Goal: Find specific page/section: Locate a particular part of the current website

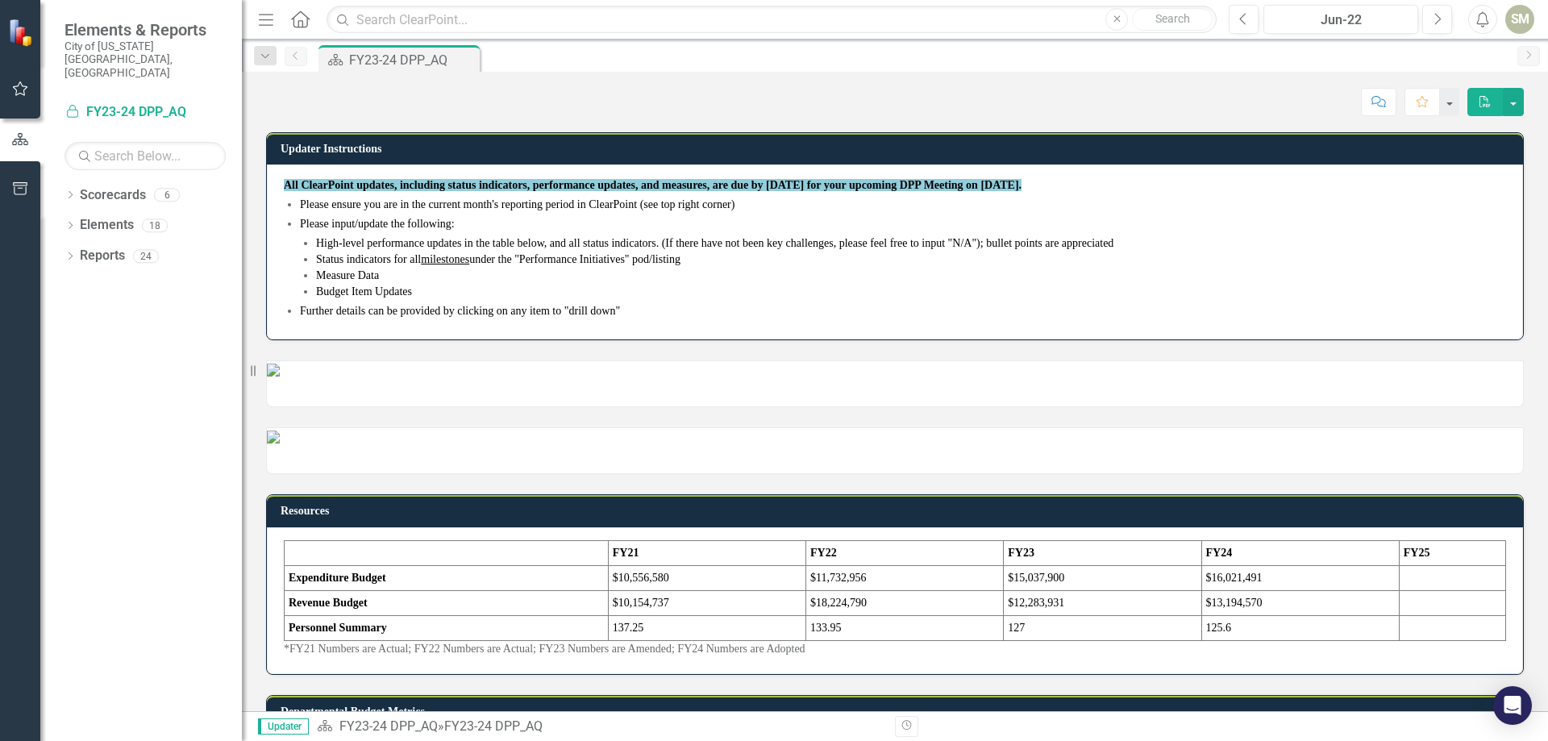
click at [301, 17] on icon "Home" at bounding box center [300, 18] width 21 height 17
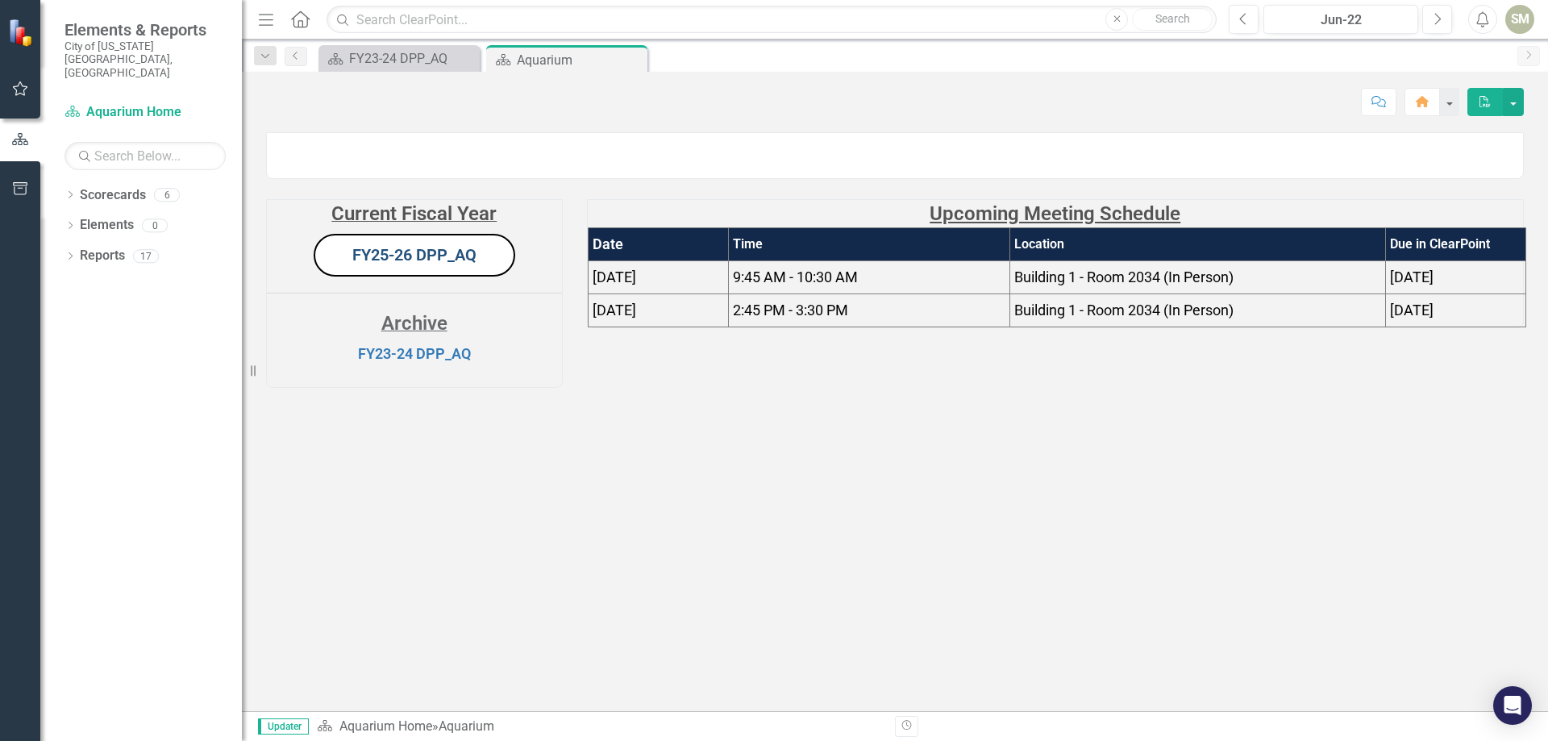
click at [428, 265] on link "FY25-26 DPP_AQ" at bounding box center [414, 254] width 124 height 19
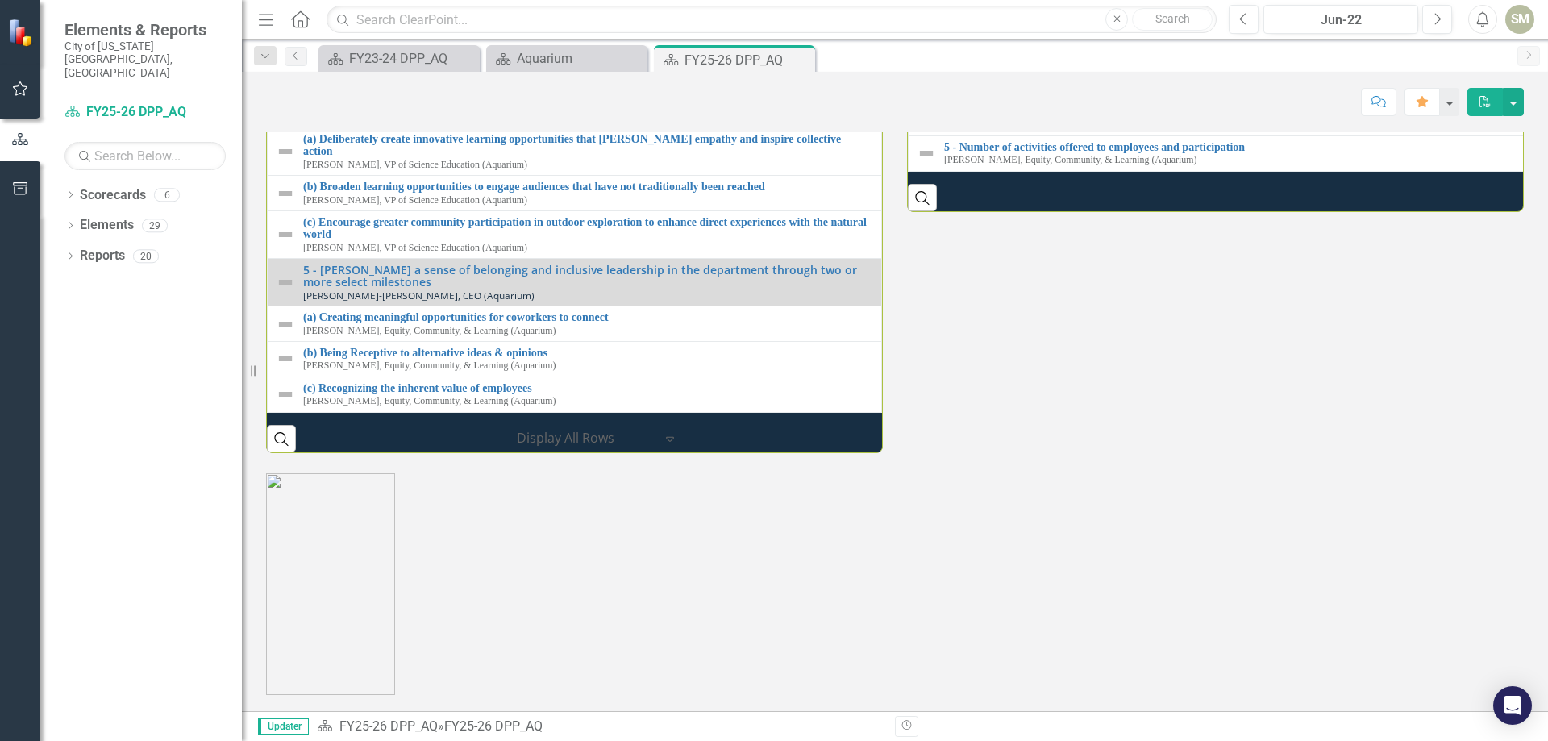
scroll to position [1929, 0]
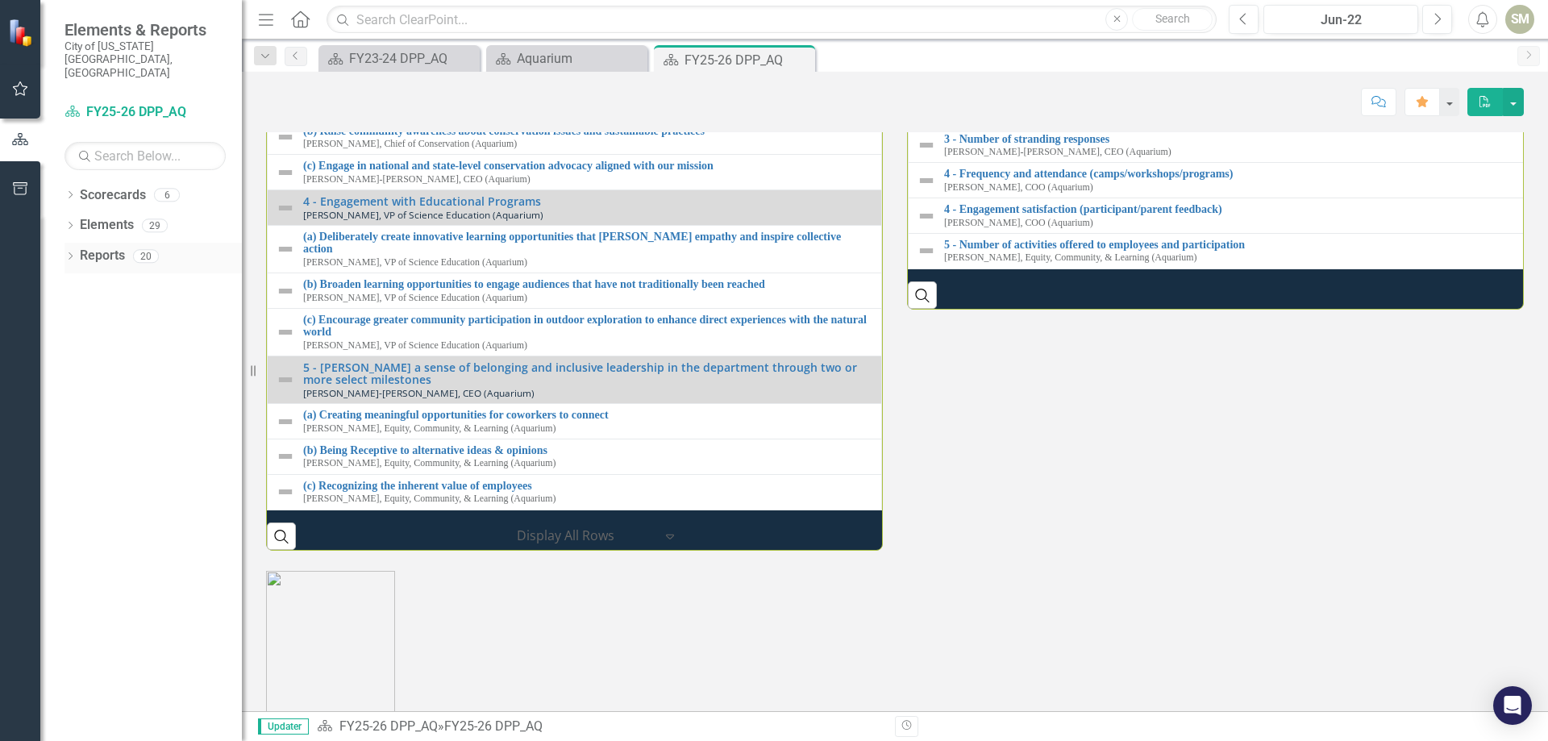
click at [72, 252] on div "Dropdown" at bounding box center [70, 259] width 11 height 14
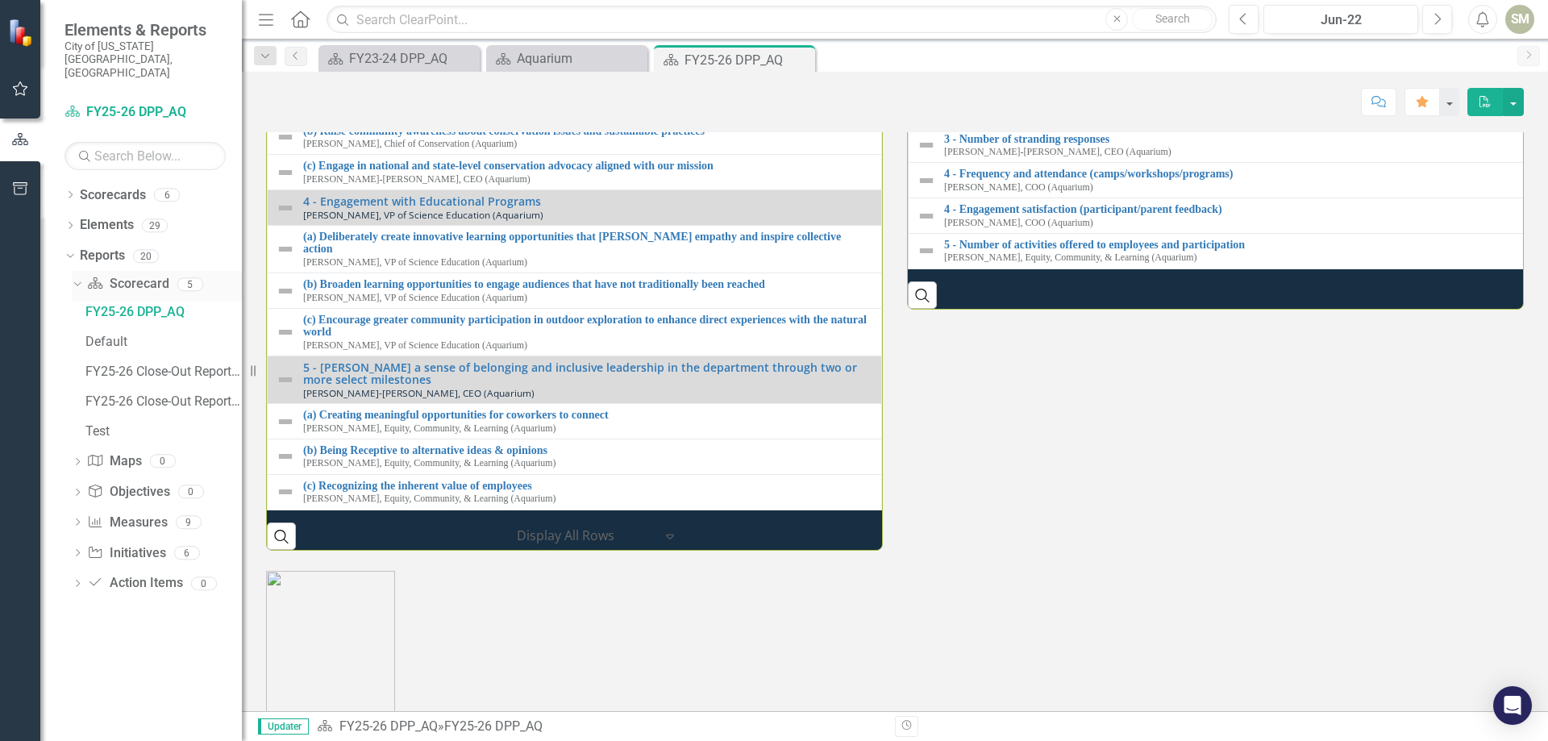
click at [75, 278] on icon "Dropdown" at bounding box center [75, 283] width 9 height 11
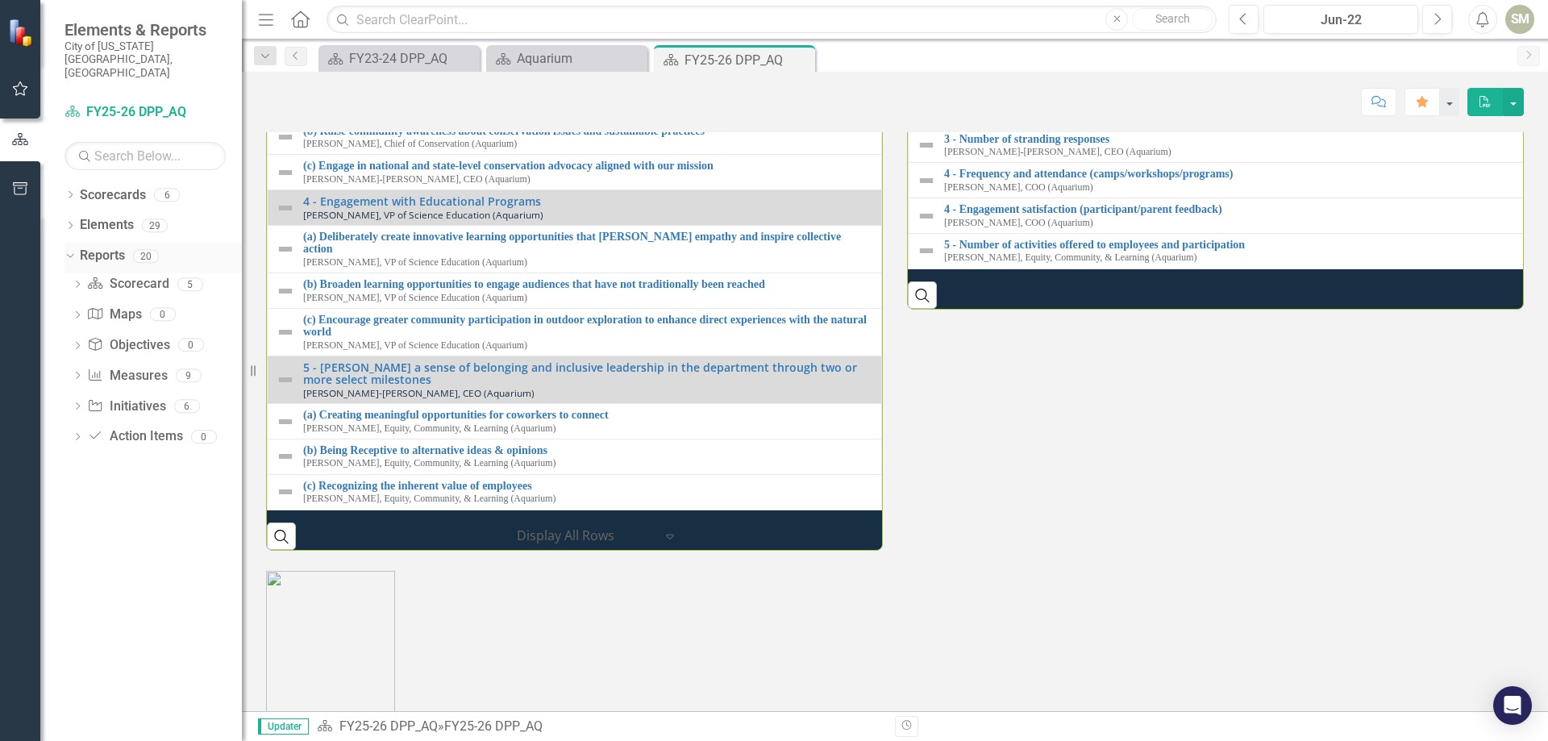
click at [66, 250] on icon "Dropdown" at bounding box center [68, 255] width 9 height 11
click at [376, 19] on input "text" at bounding box center [772, 20] width 890 height 28
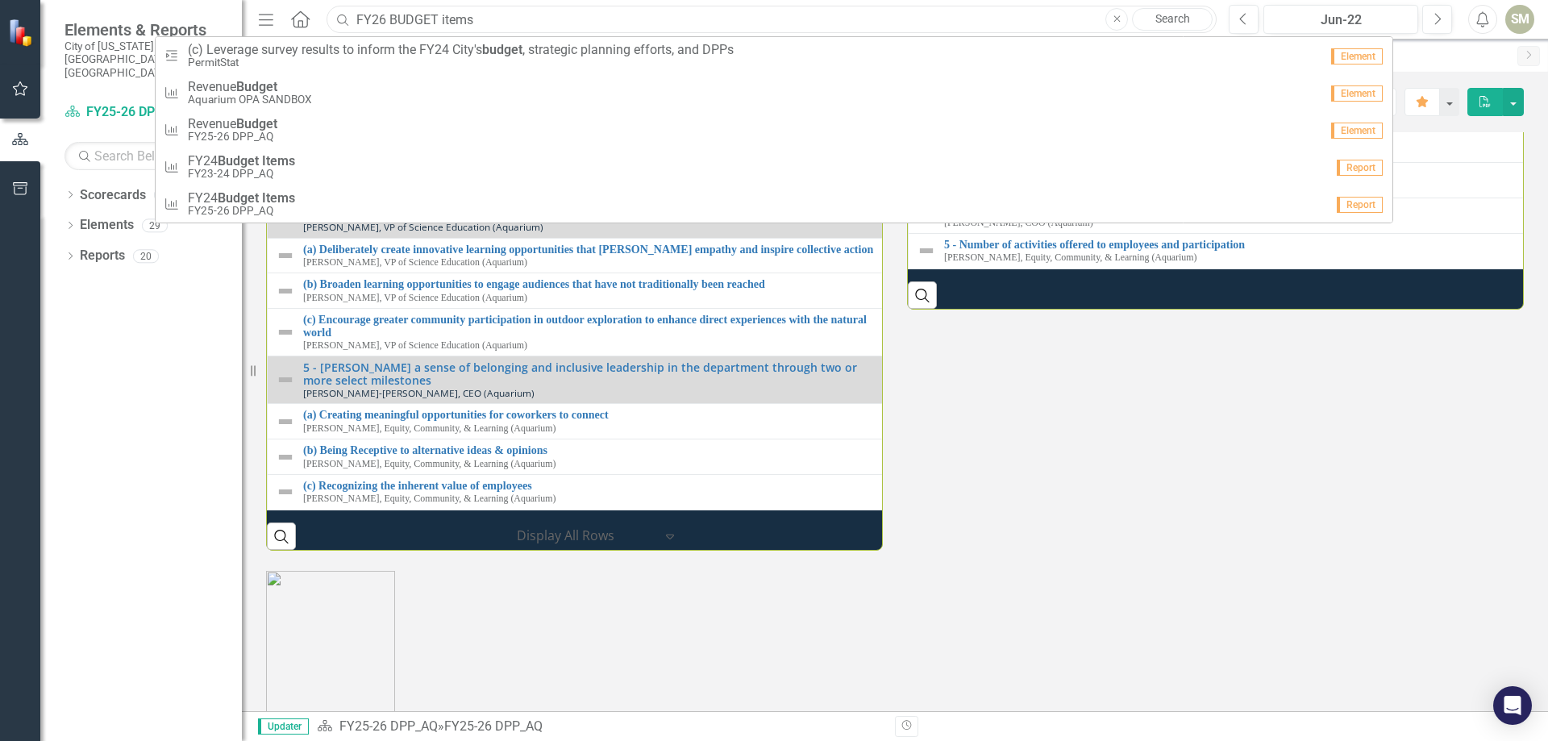
scroll to position [219, 0]
type input "FY26 BUDGET items"
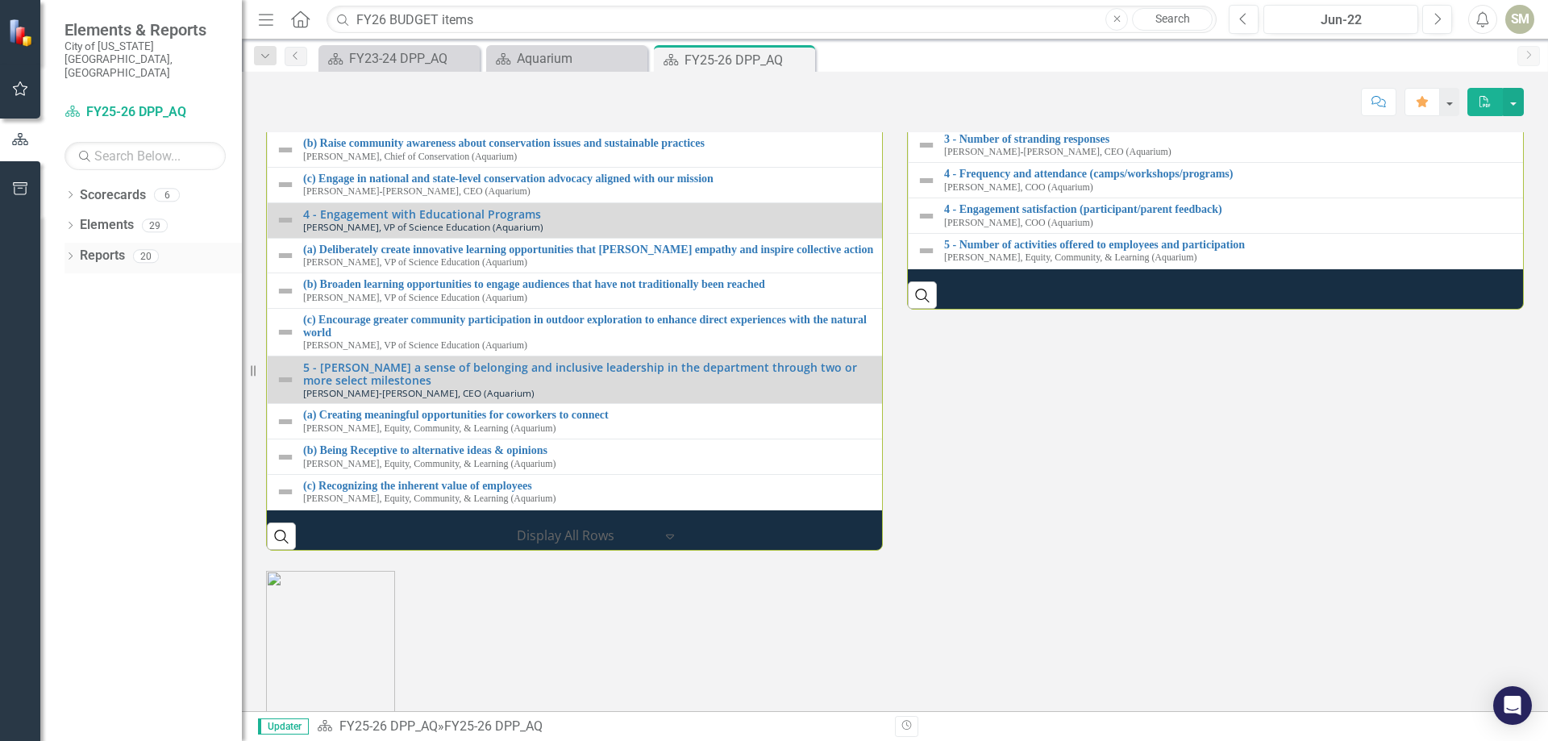
click at [66, 253] on icon "Dropdown" at bounding box center [70, 257] width 11 height 9
click at [478, 14] on input "FY26 BUDGET items" at bounding box center [772, 20] width 890 height 28
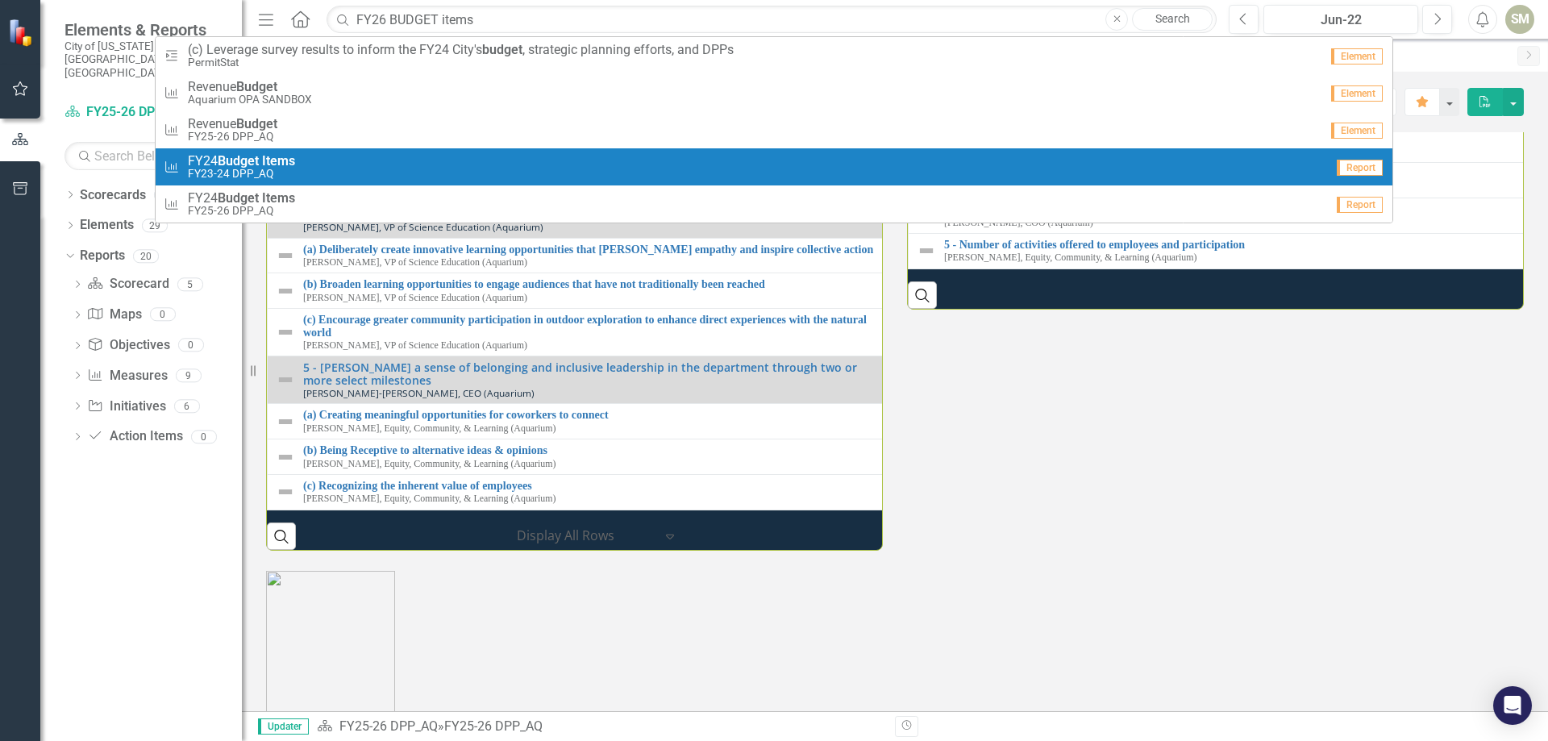
click at [1354, 169] on span "Report" at bounding box center [1360, 168] width 46 height 16
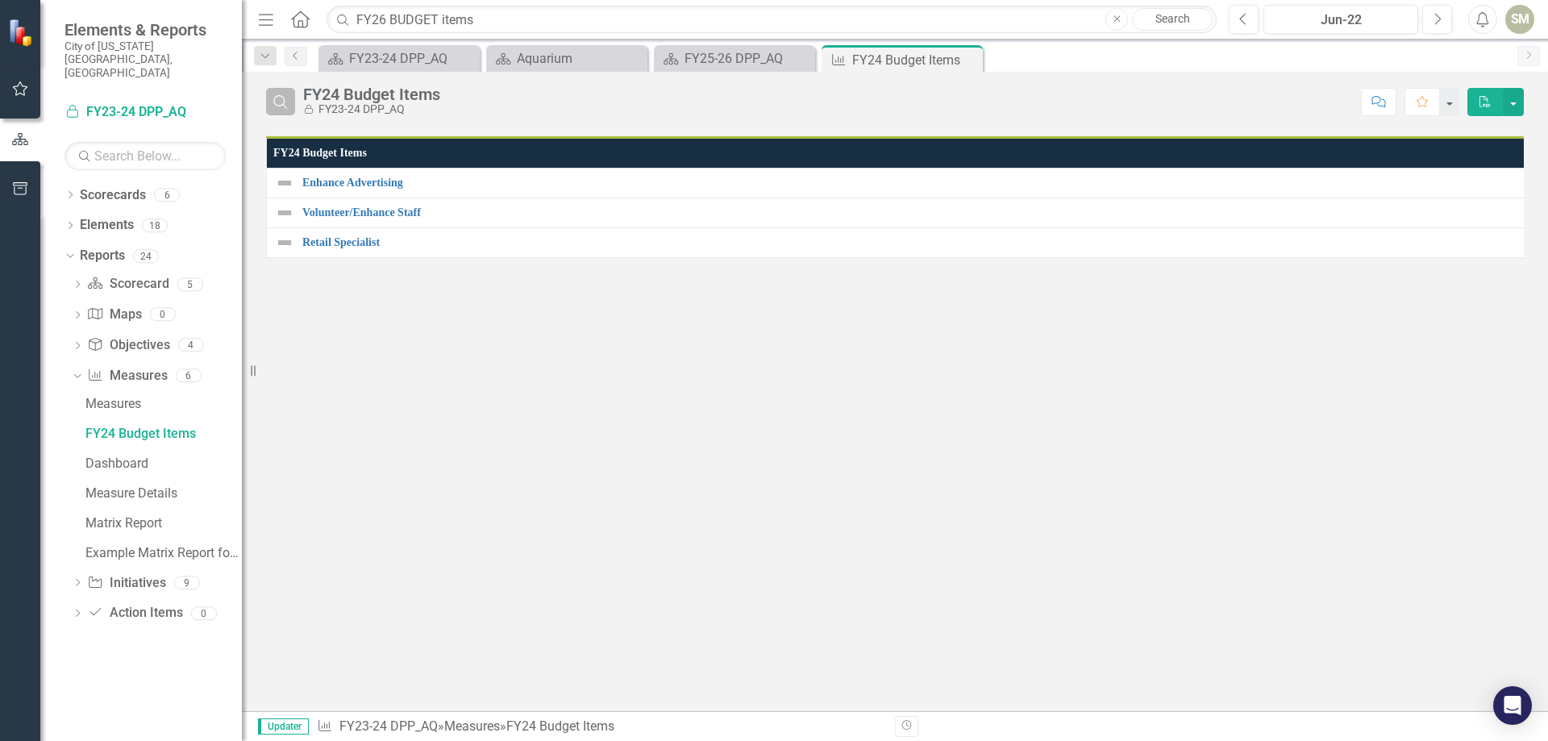
click at [284, 101] on icon "Search" at bounding box center [281, 101] width 18 height 15
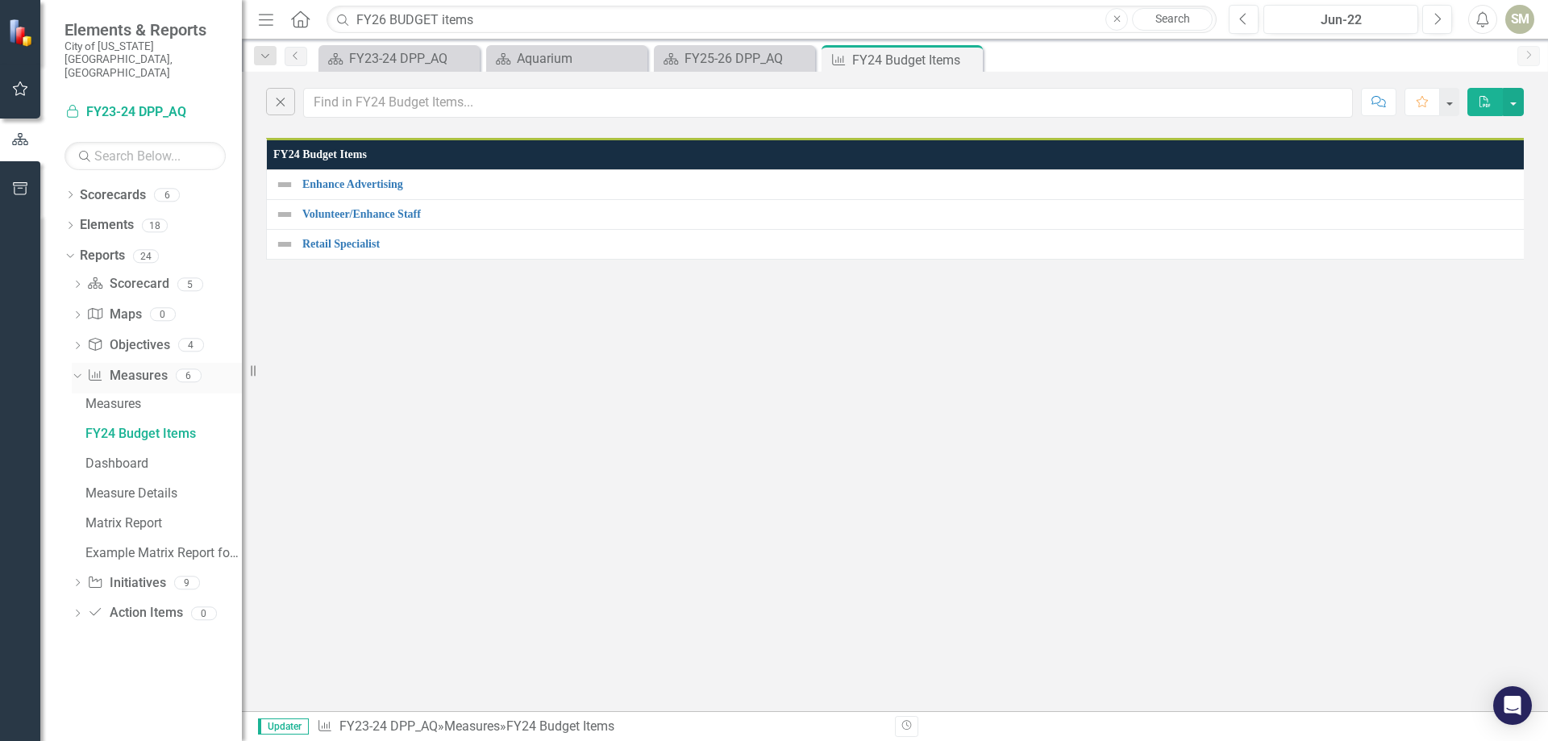
click at [130, 367] on link "Measure Measures" at bounding box center [127, 376] width 80 height 19
click at [296, 21] on icon "Home" at bounding box center [300, 18] width 21 height 17
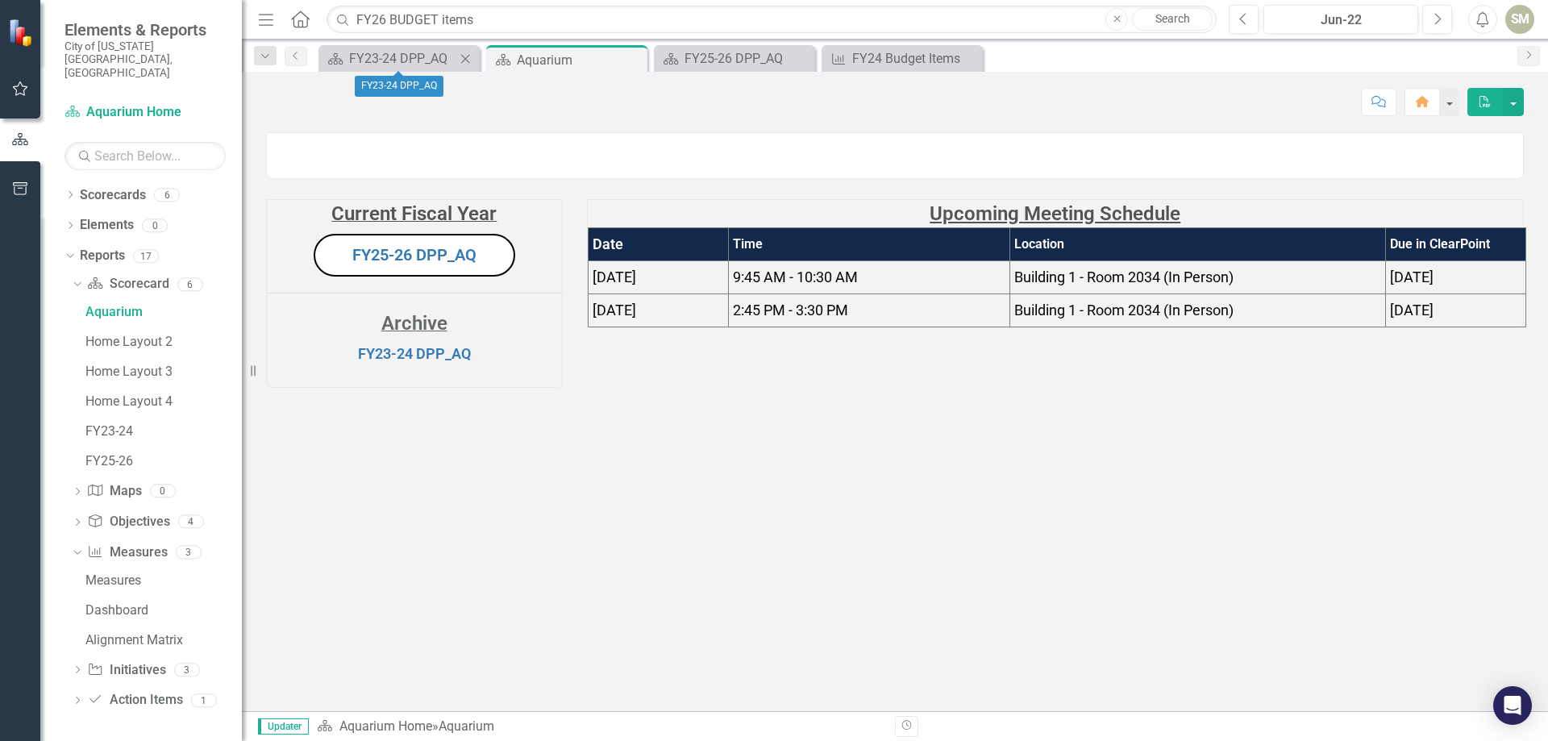
click at [467, 57] on icon at bounding box center [465, 58] width 9 height 9
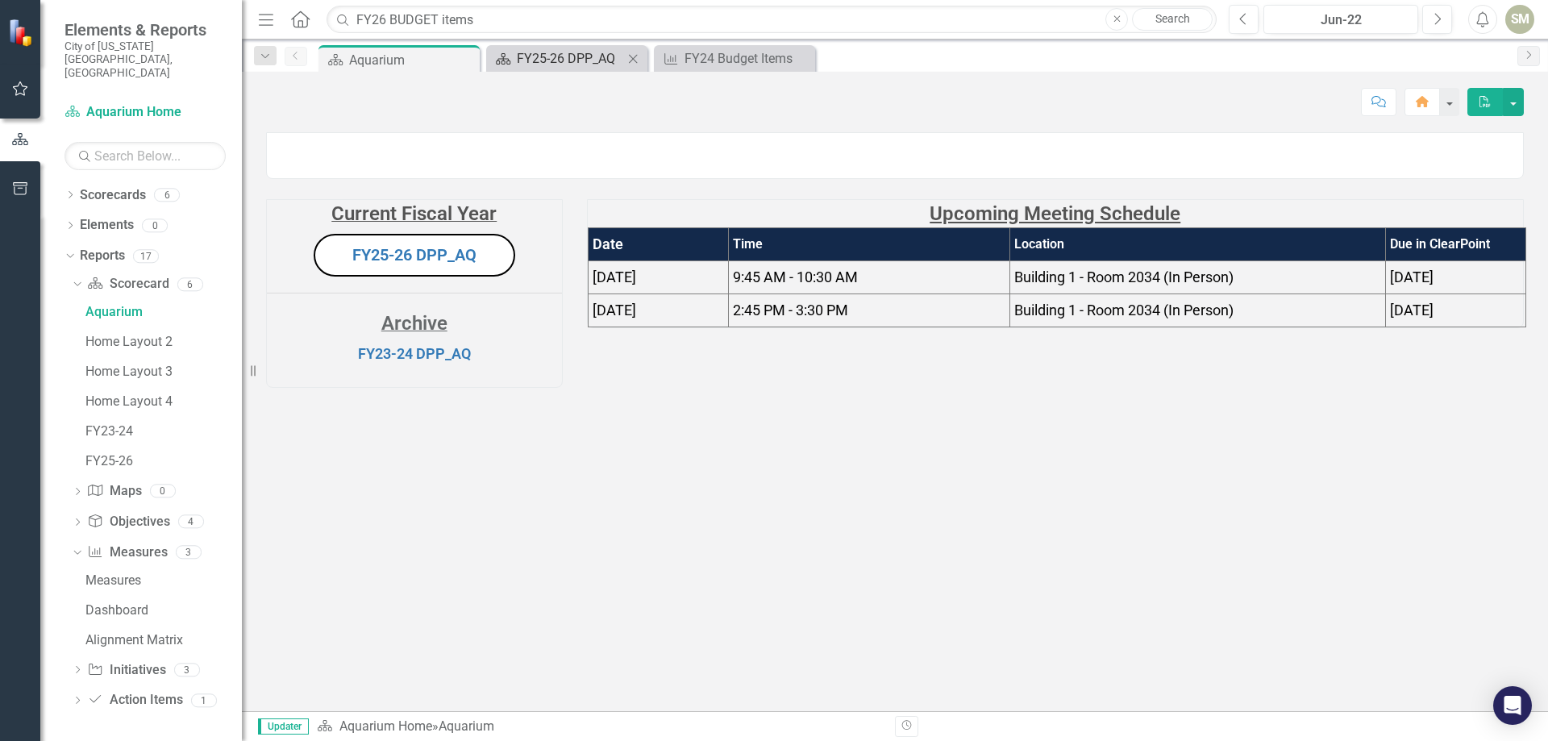
click at [556, 60] on div "FY25-26 DPP_AQ" at bounding box center [570, 58] width 106 height 20
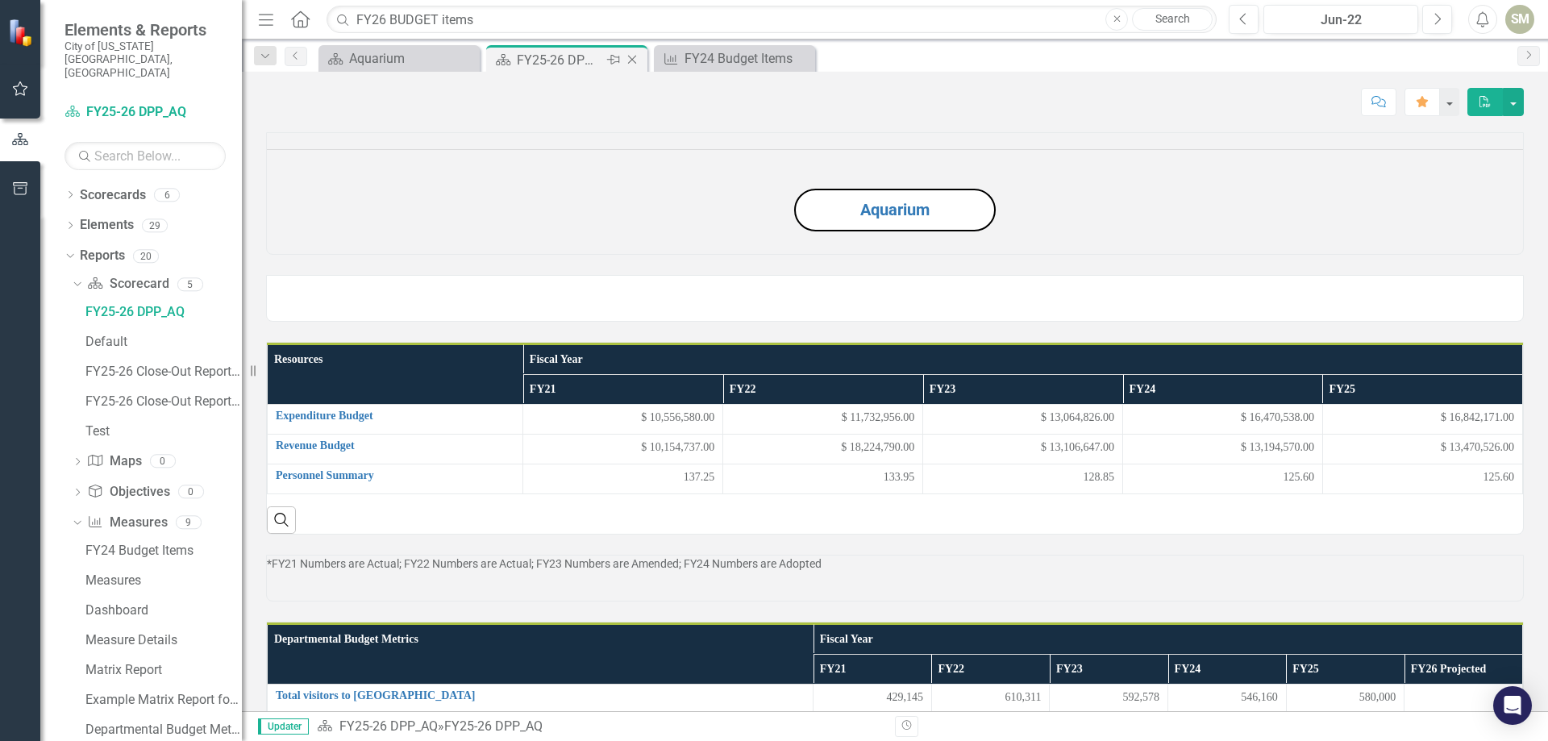
click at [635, 57] on icon at bounding box center [632, 60] width 9 height 9
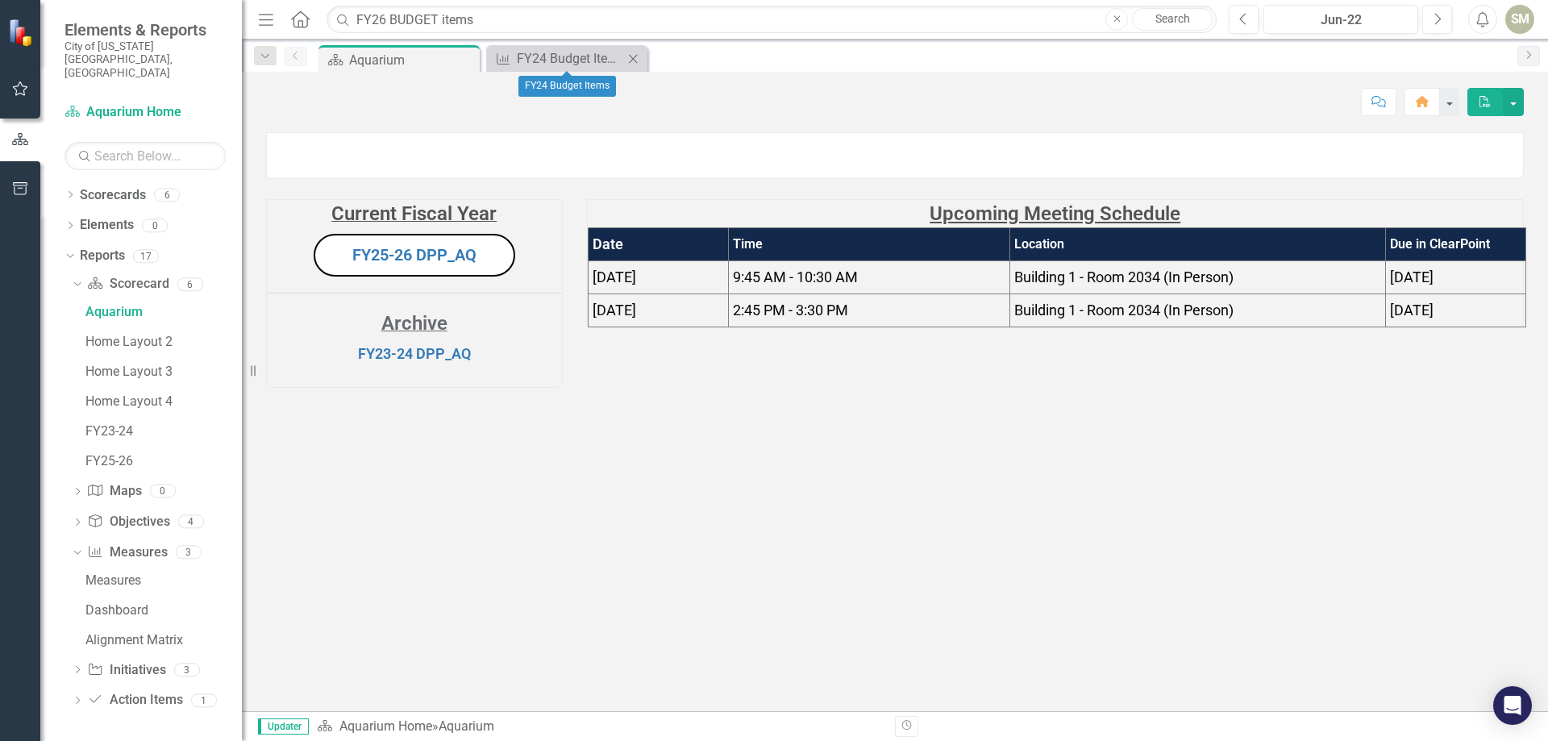
click at [637, 59] on icon "Close" at bounding box center [633, 58] width 16 height 13
click at [1156, 18] on link "Search" at bounding box center [1172, 19] width 81 height 23
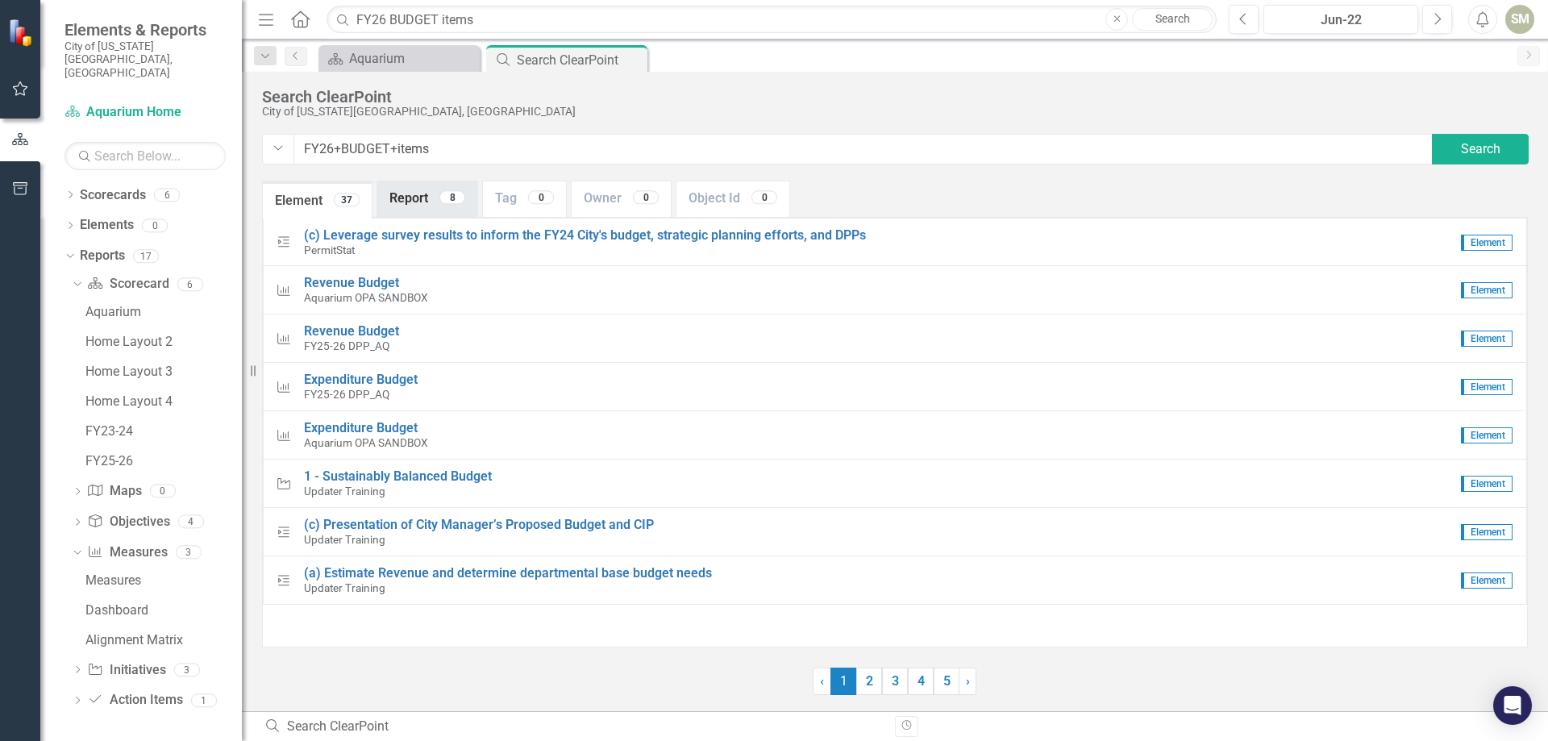
click at [406, 198] on link "Report 8" at bounding box center [427, 198] width 100 height 35
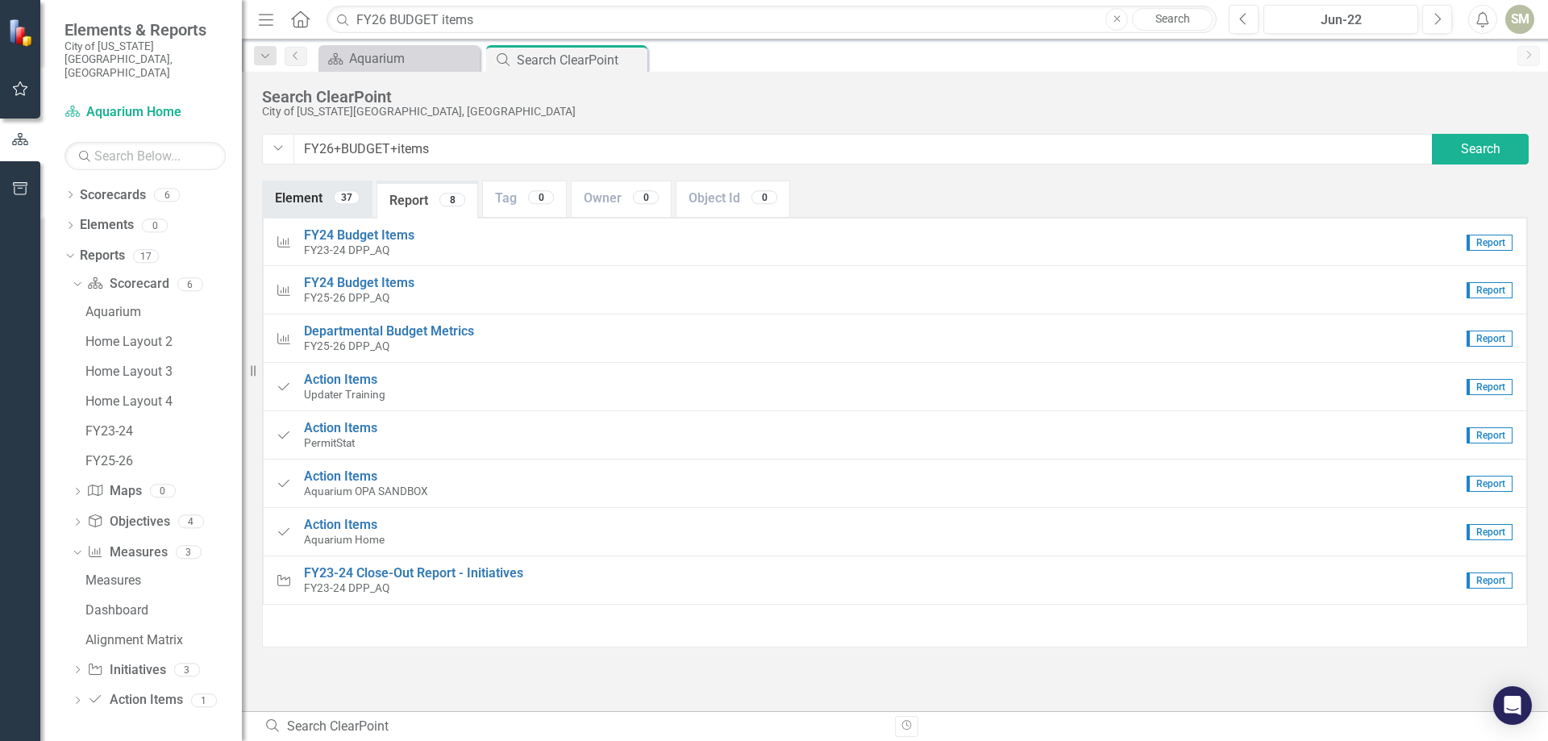
click at [287, 202] on link "Element 37" at bounding box center [317, 198] width 109 height 35
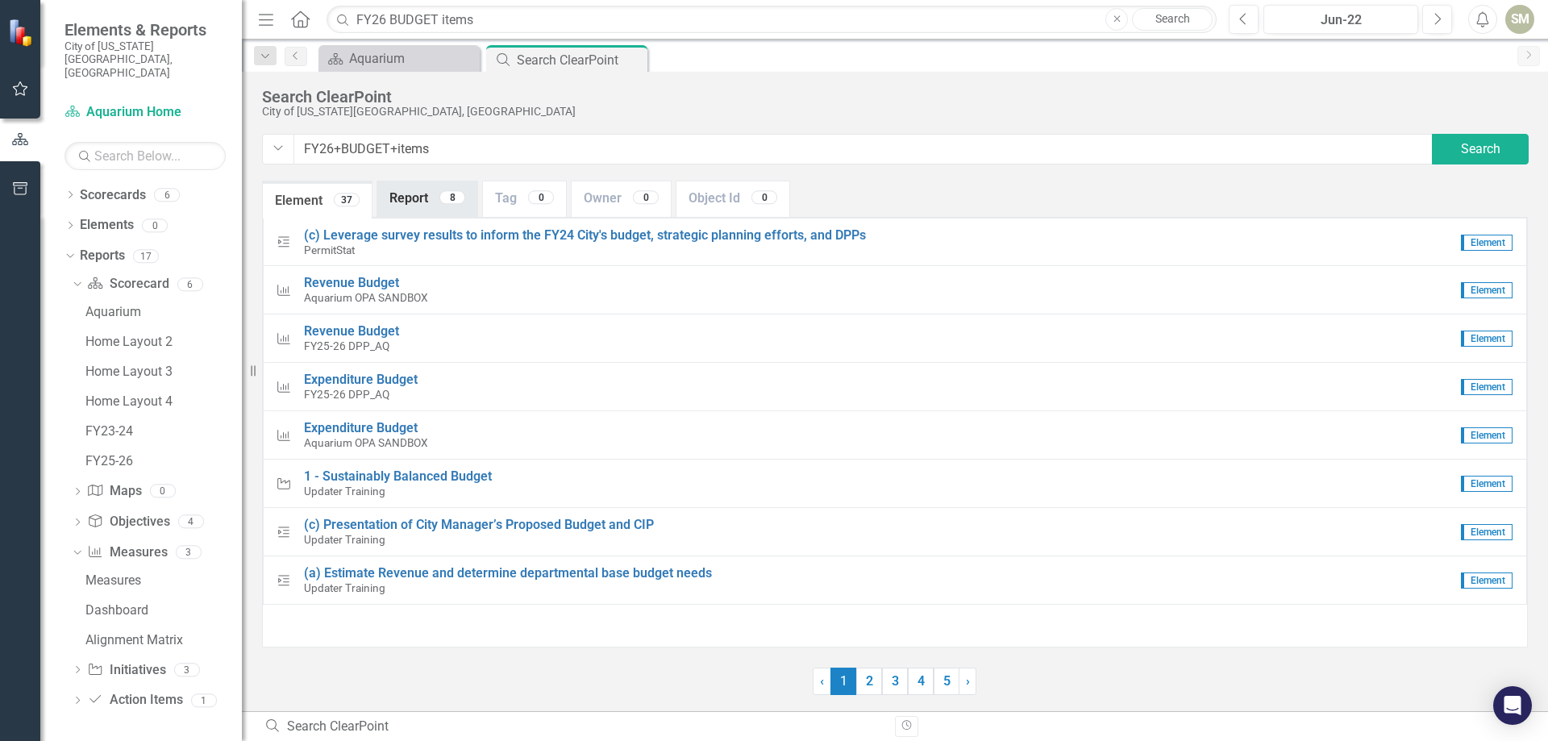
click at [393, 197] on link "Report 8" at bounding box center [427, 198] width 100 height 35
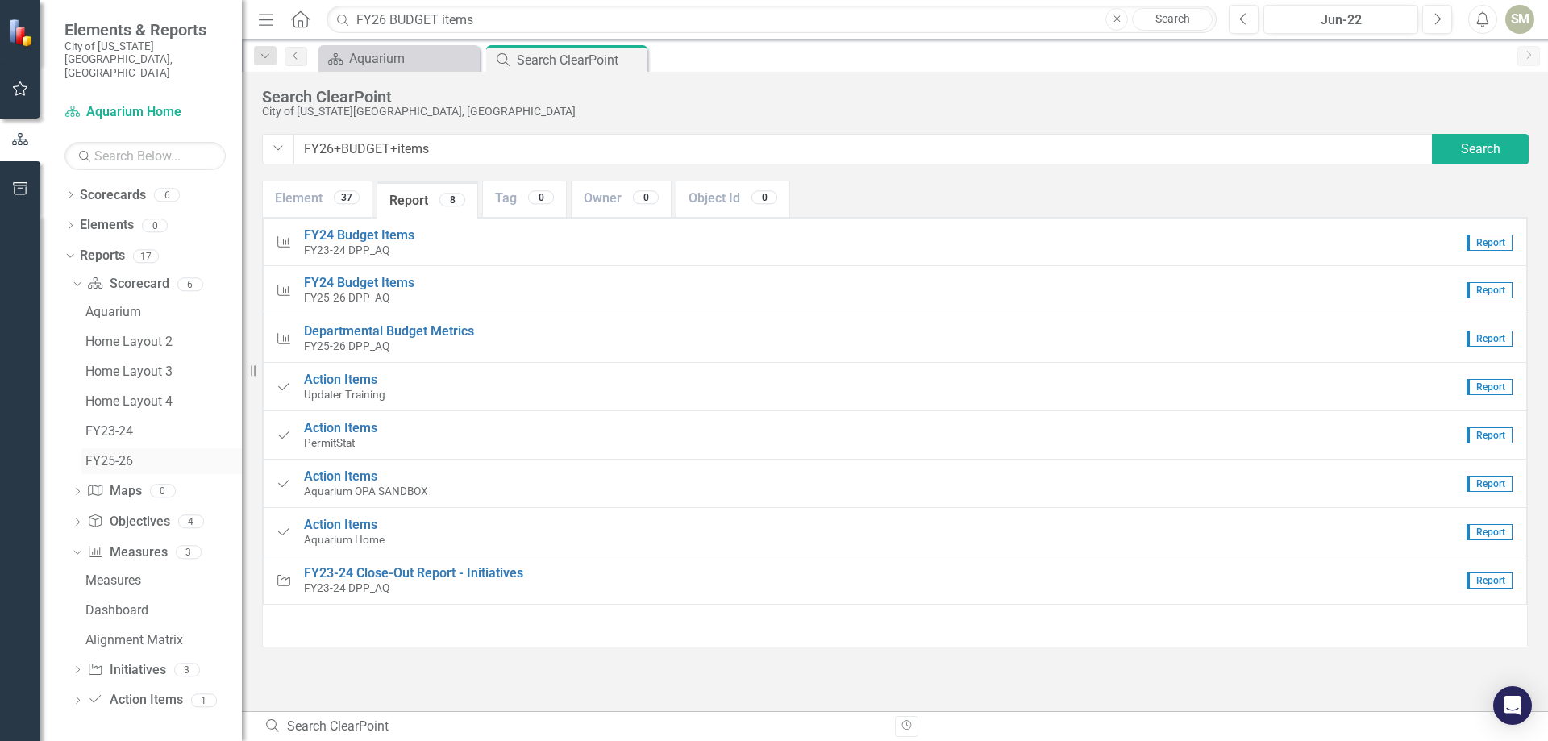
click at [106, 454] on div "FY25-26" at bounding box center [163, 461] width 156 height 15
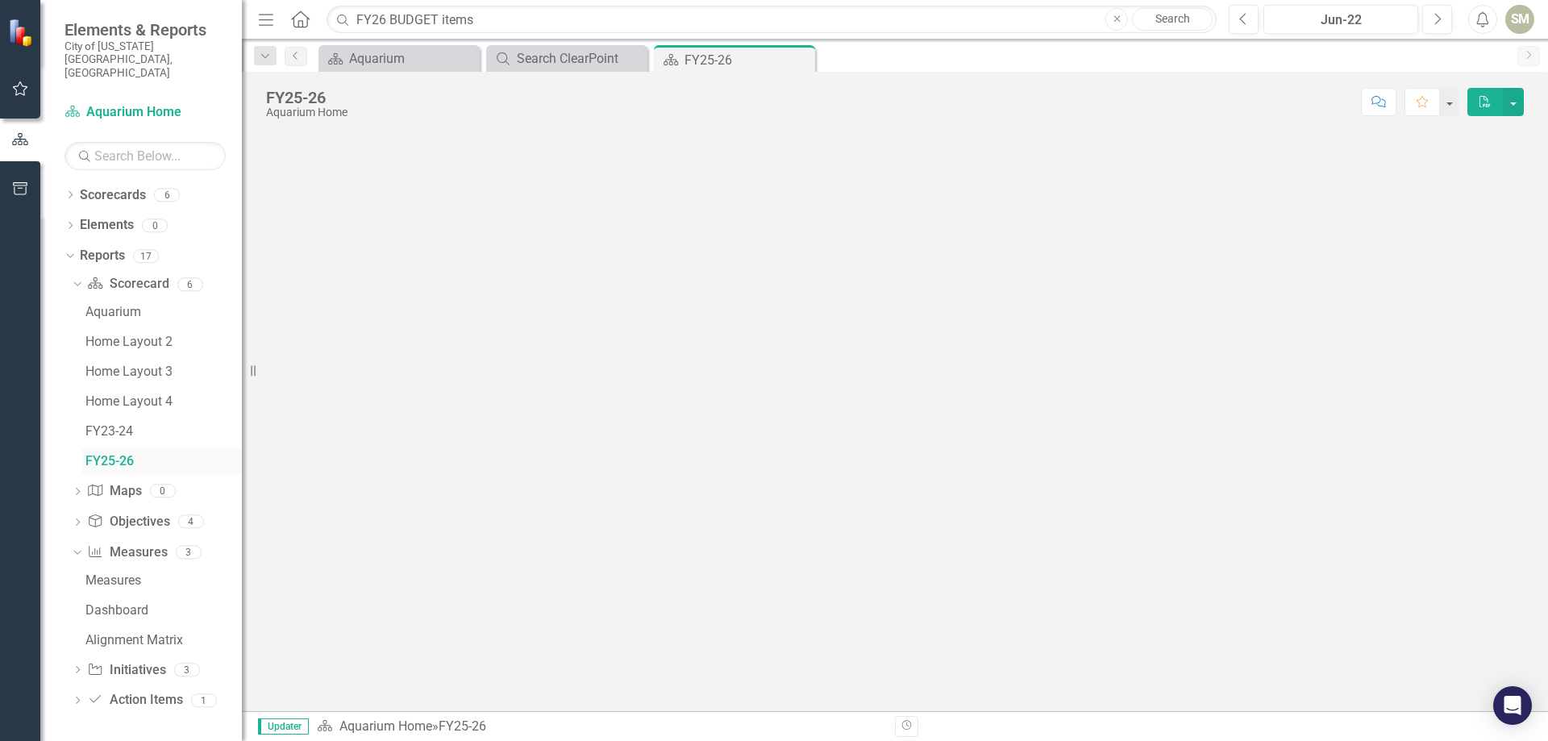
click at [130, 454] on div "FY25-26" at bounding box center [163, 461] width 156 height 15
click at [298, 98] on div "FY25-26" at bounding box center [306, 98] width 81 height 18
click at [297, 15] on icon at bounding box center [300, 18] width 19 height 17
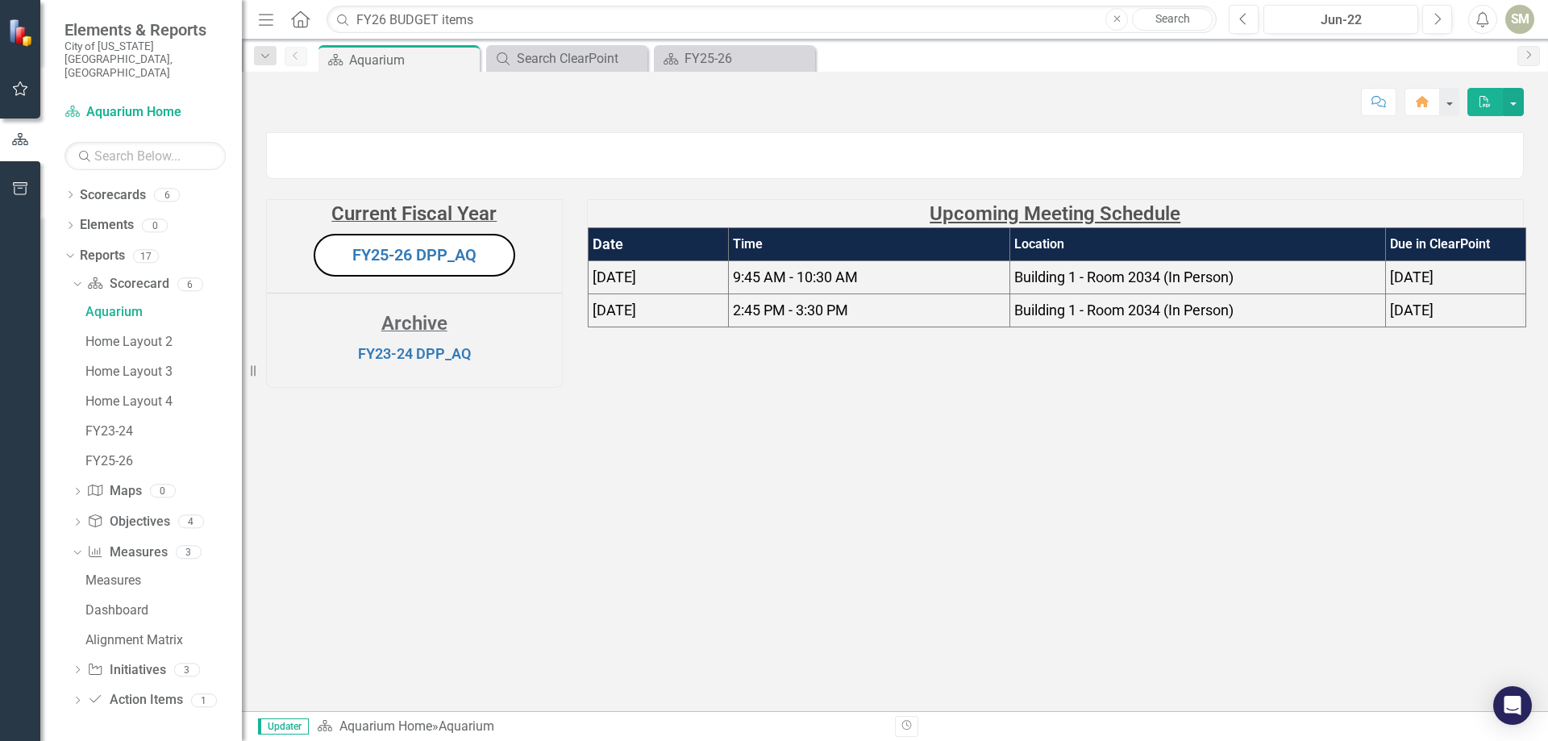
click at [266, 17] on icon "Menu" at bounding box center [266, 18] width 21 height 17
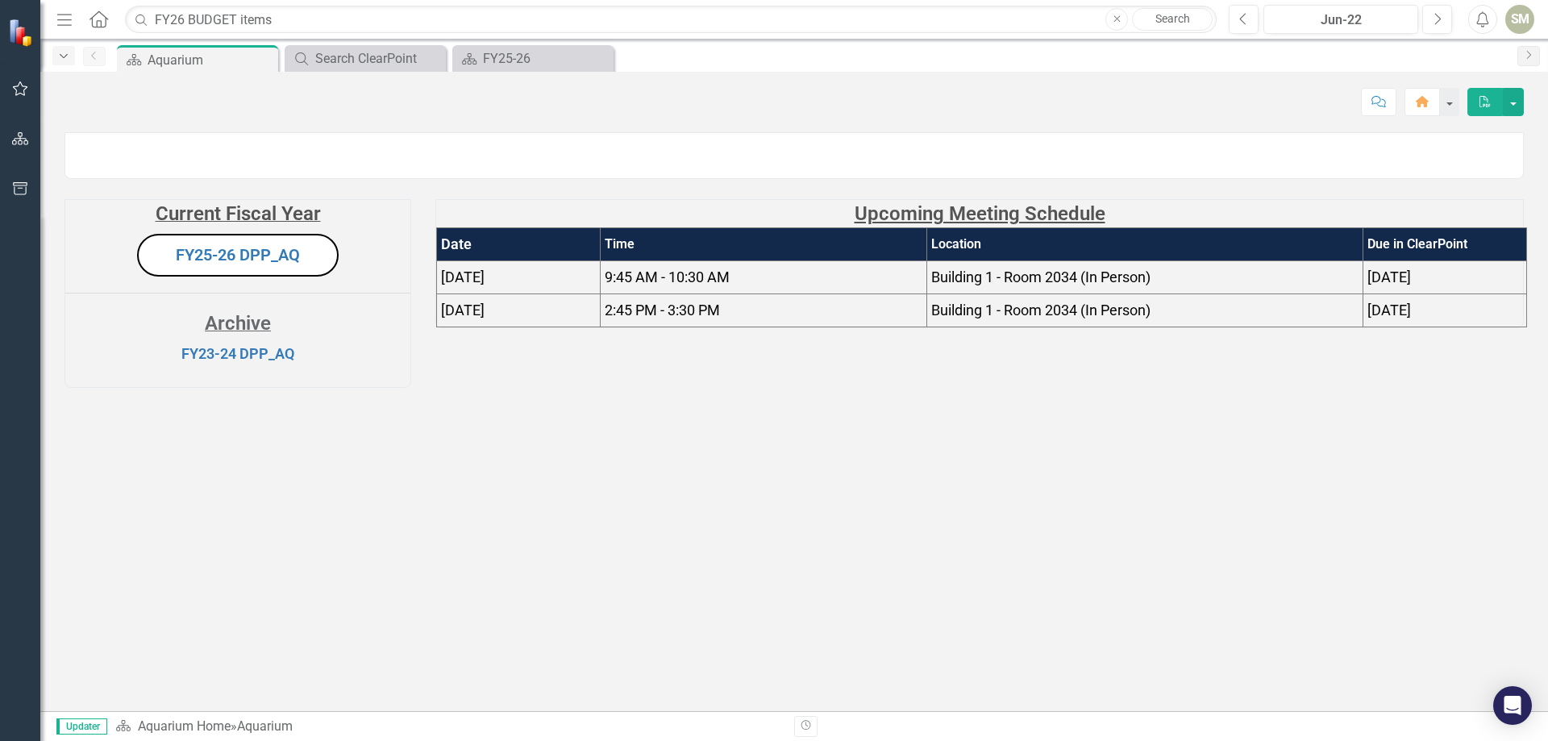
click at [61, 55] on icon "button" at bounding box center [64, 56] width 8 height 4
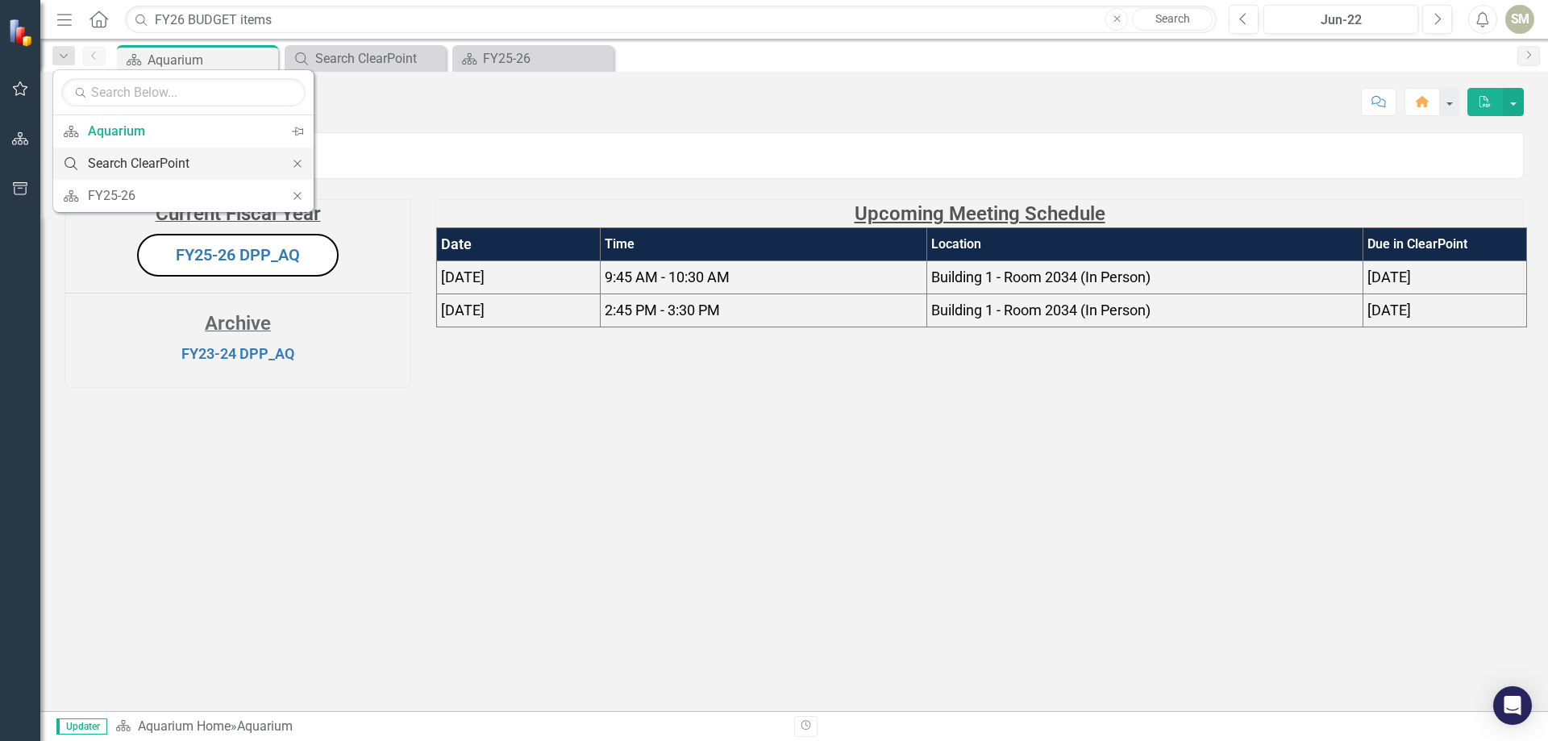
click at [148, 161] on div "Search ClearPoint" at bounding box center [180, 163] width 185 height 20
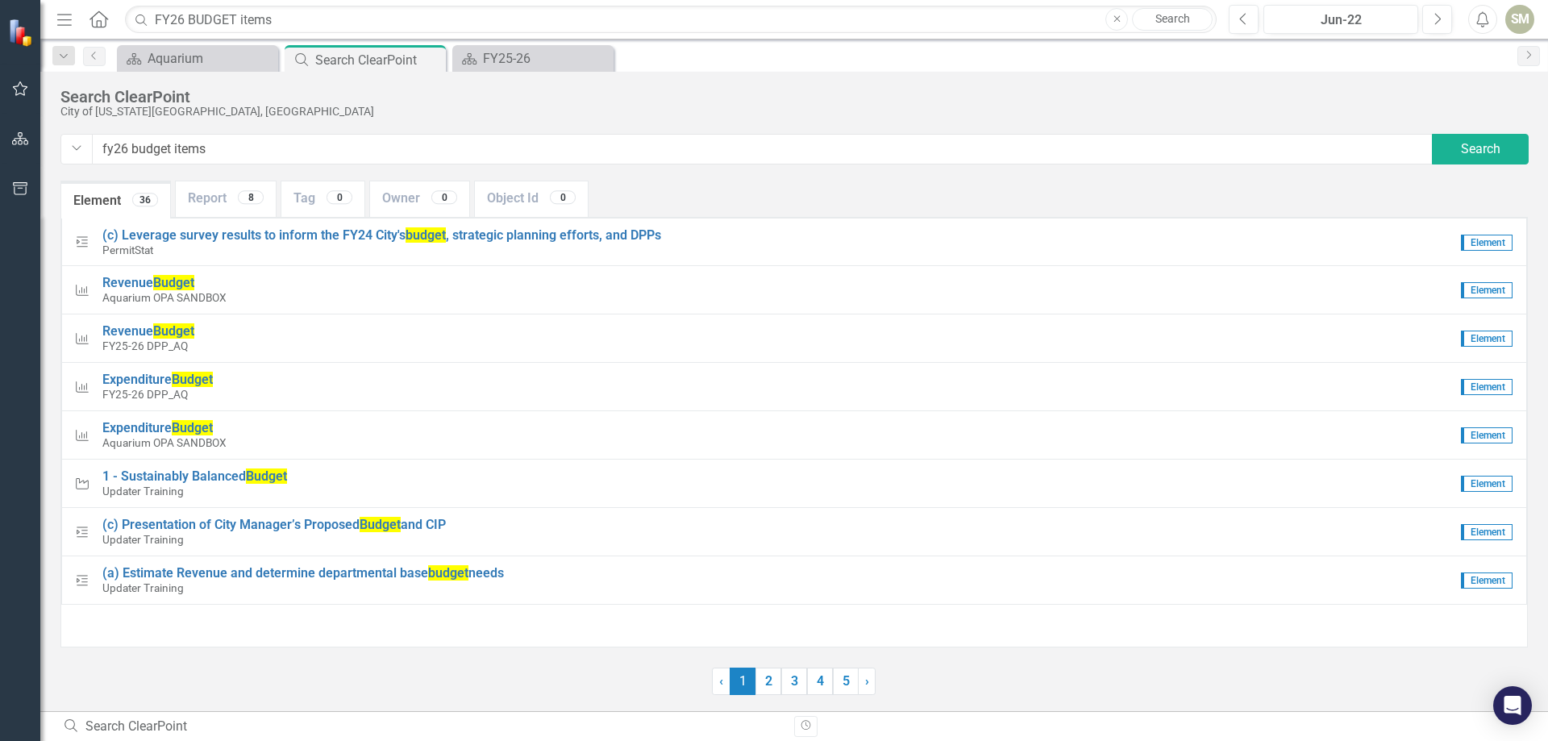
type input "fy26 budget items"
click at [98, 21] on icon at bounding box center [99, 18] width 19 height 17
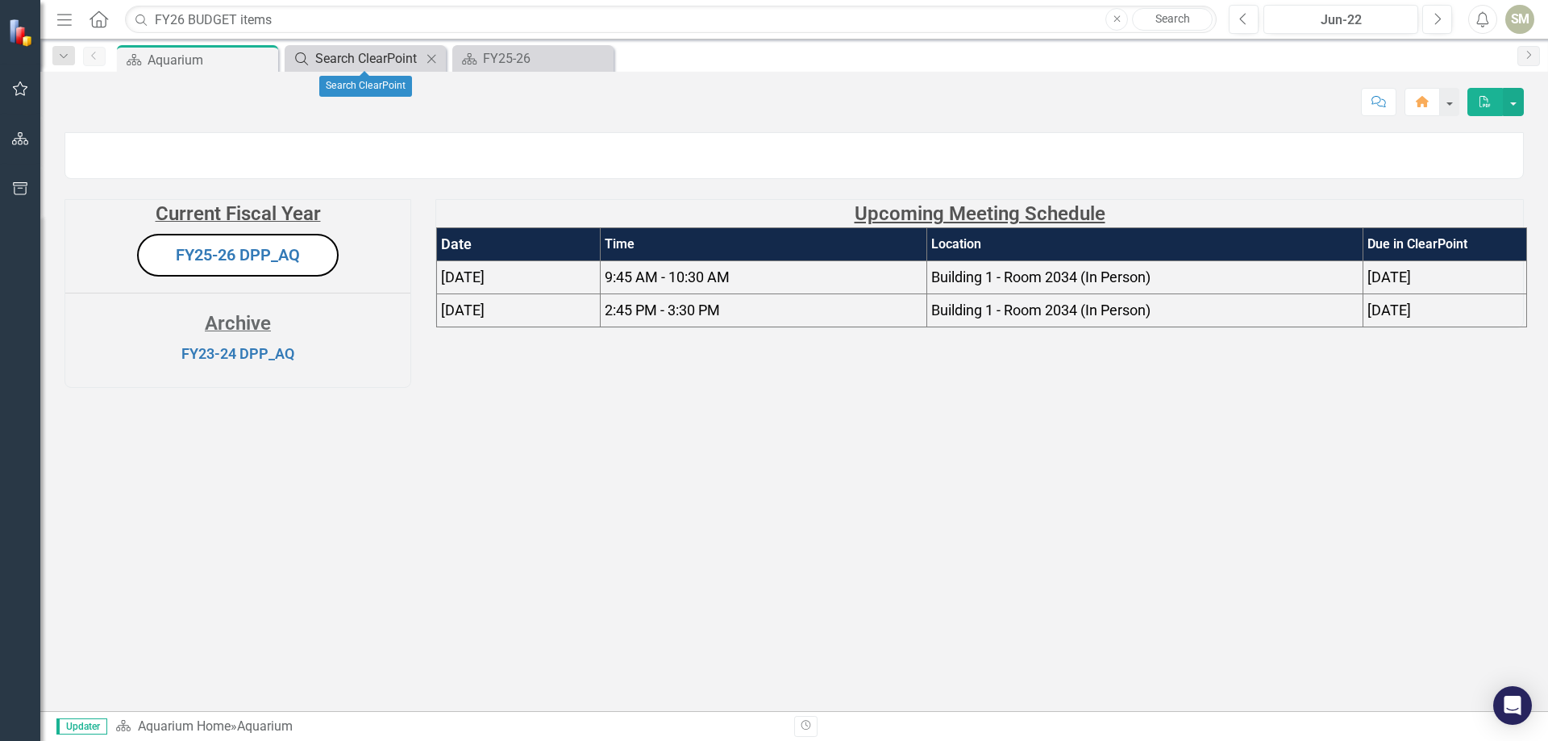
click at [345, 59] on div "Search ClearPoint" at bounding box center [368, 58] width 106 height 20
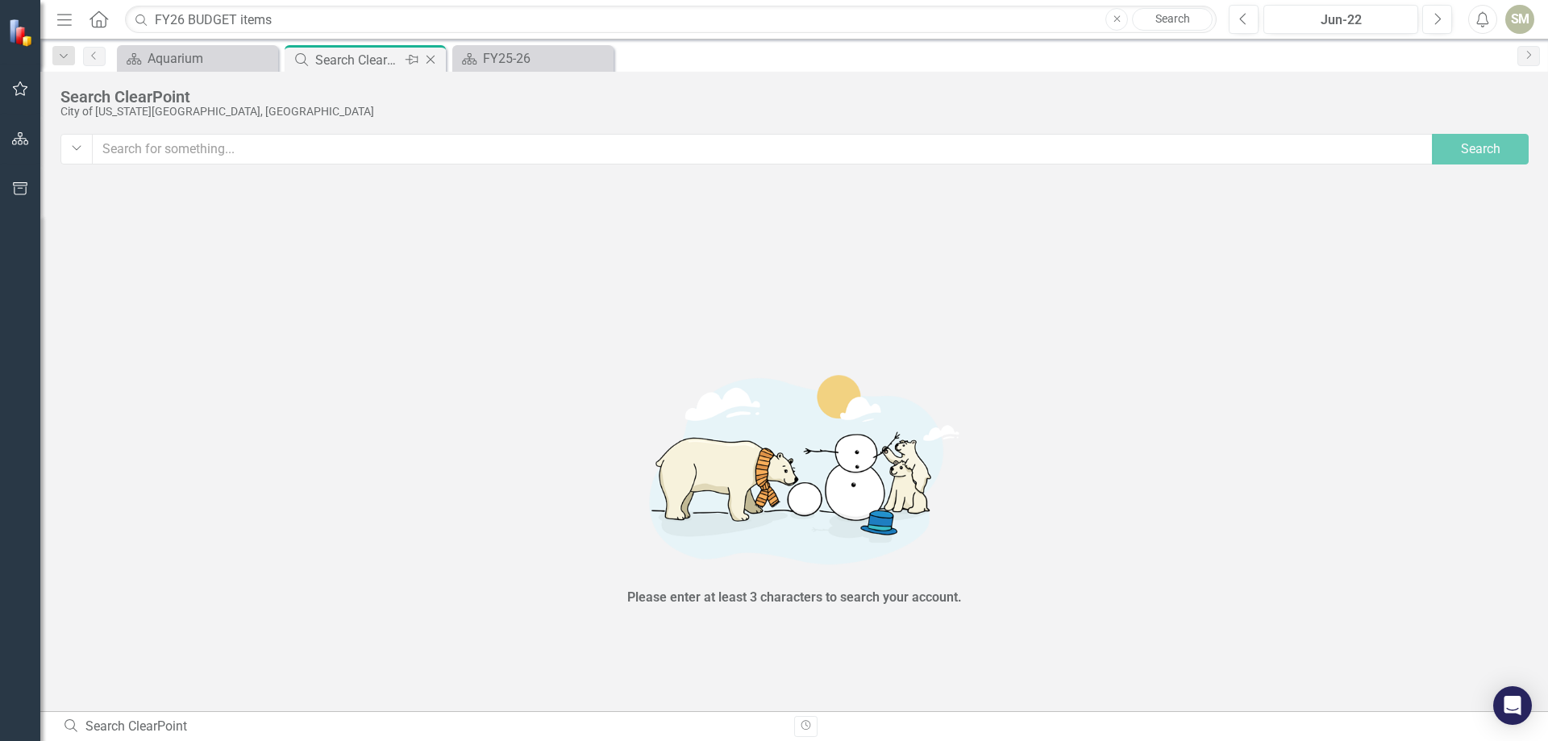
click at [434, 52] on div "Close" at bounding box center [432, 60] width 20 height 20
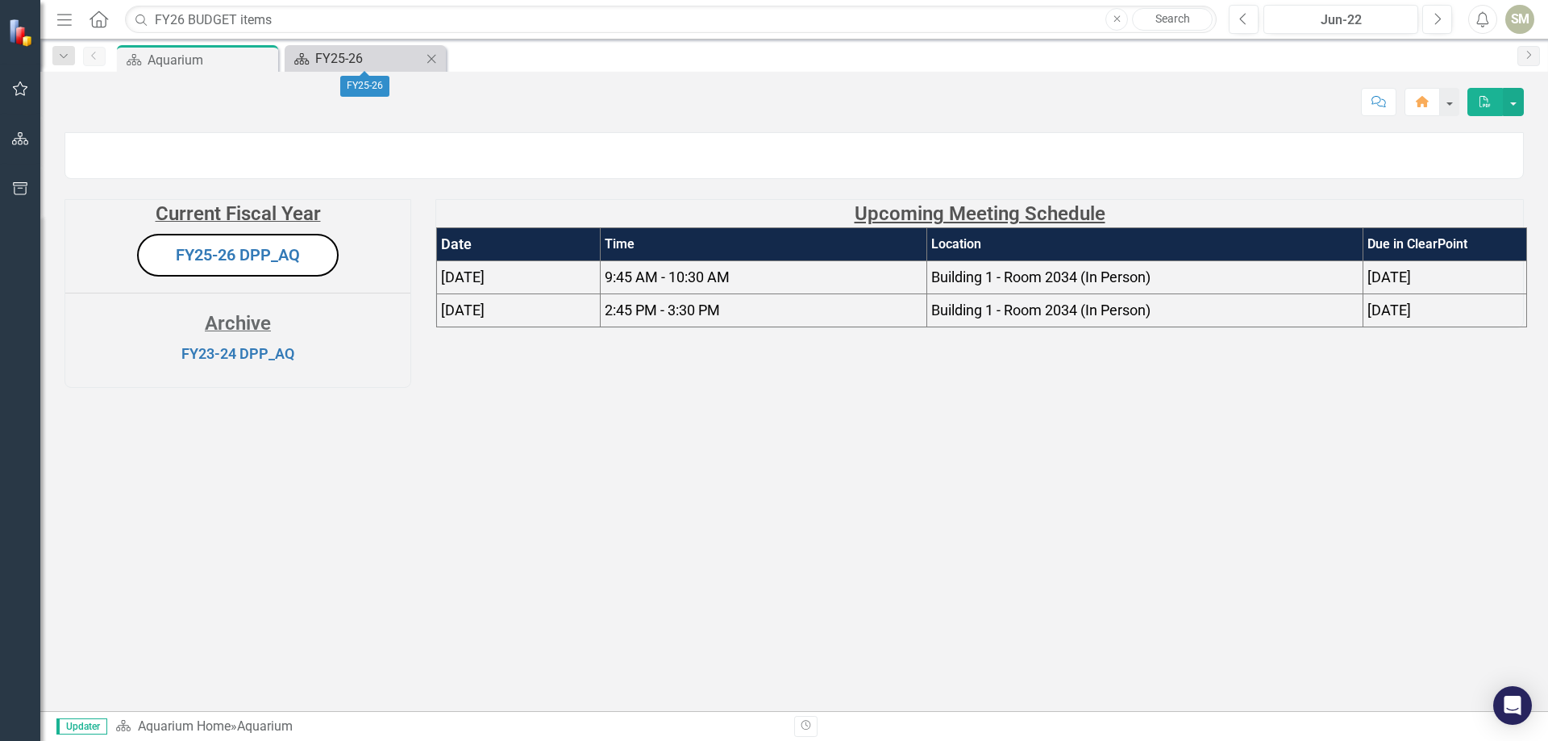
click at [364, 58] on div "FY25-26" at bounding box center [368, 58] width 106 height 20
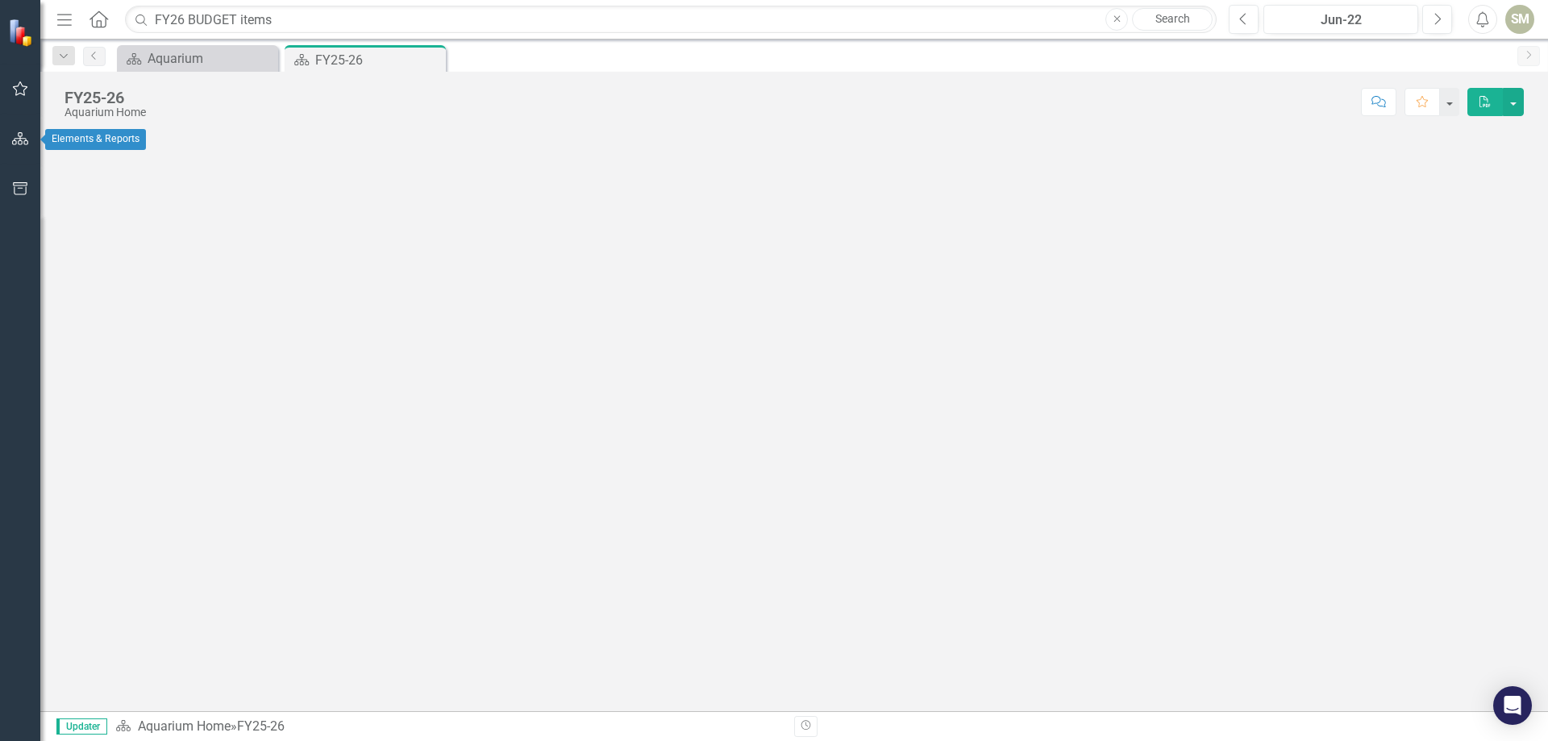
click at [16, 140] on icon "button" at bounding box center [20, 138] width 17 height 13
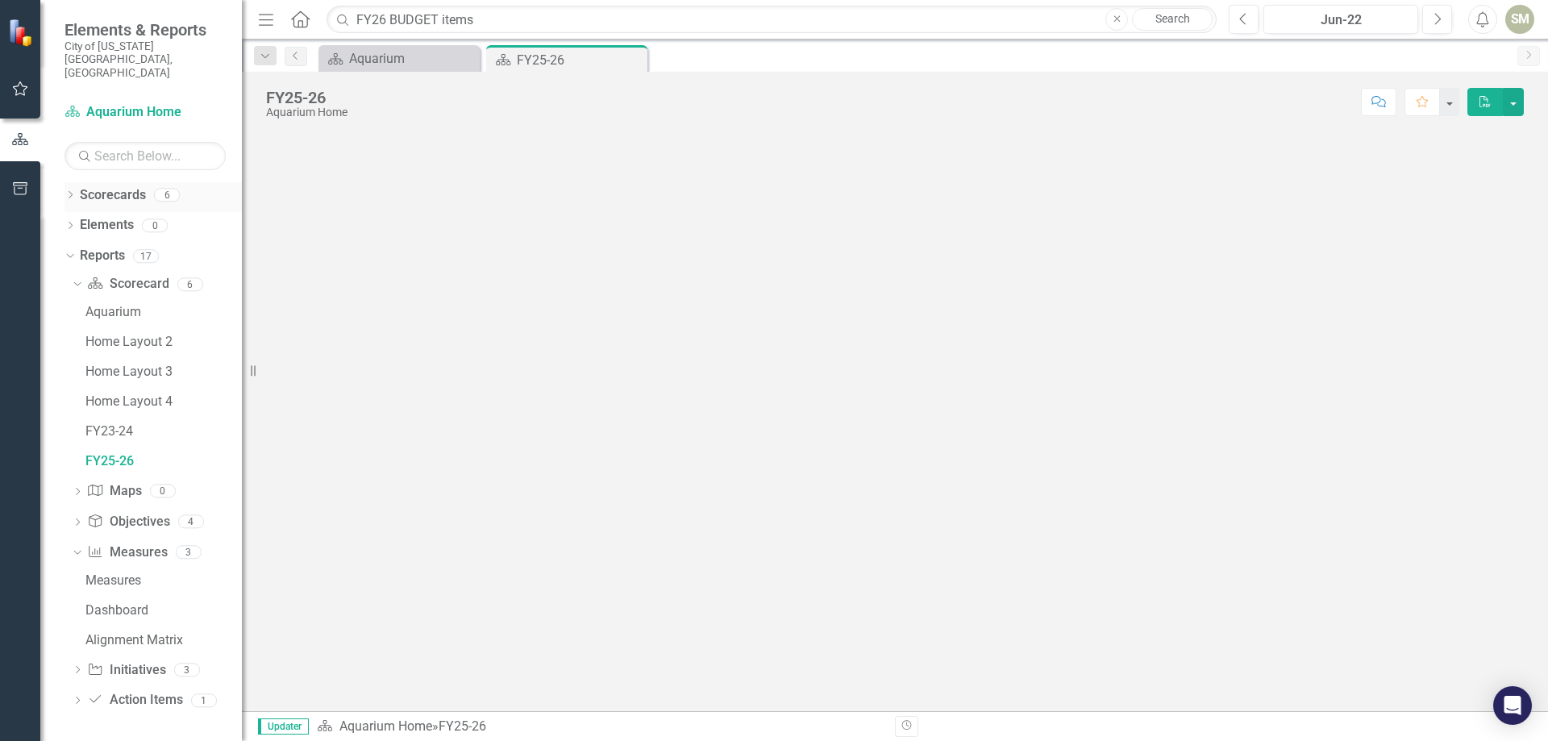
click at [70, 192] on icon "Dropdown" at bounding box center [70, 196] width 11 height 9
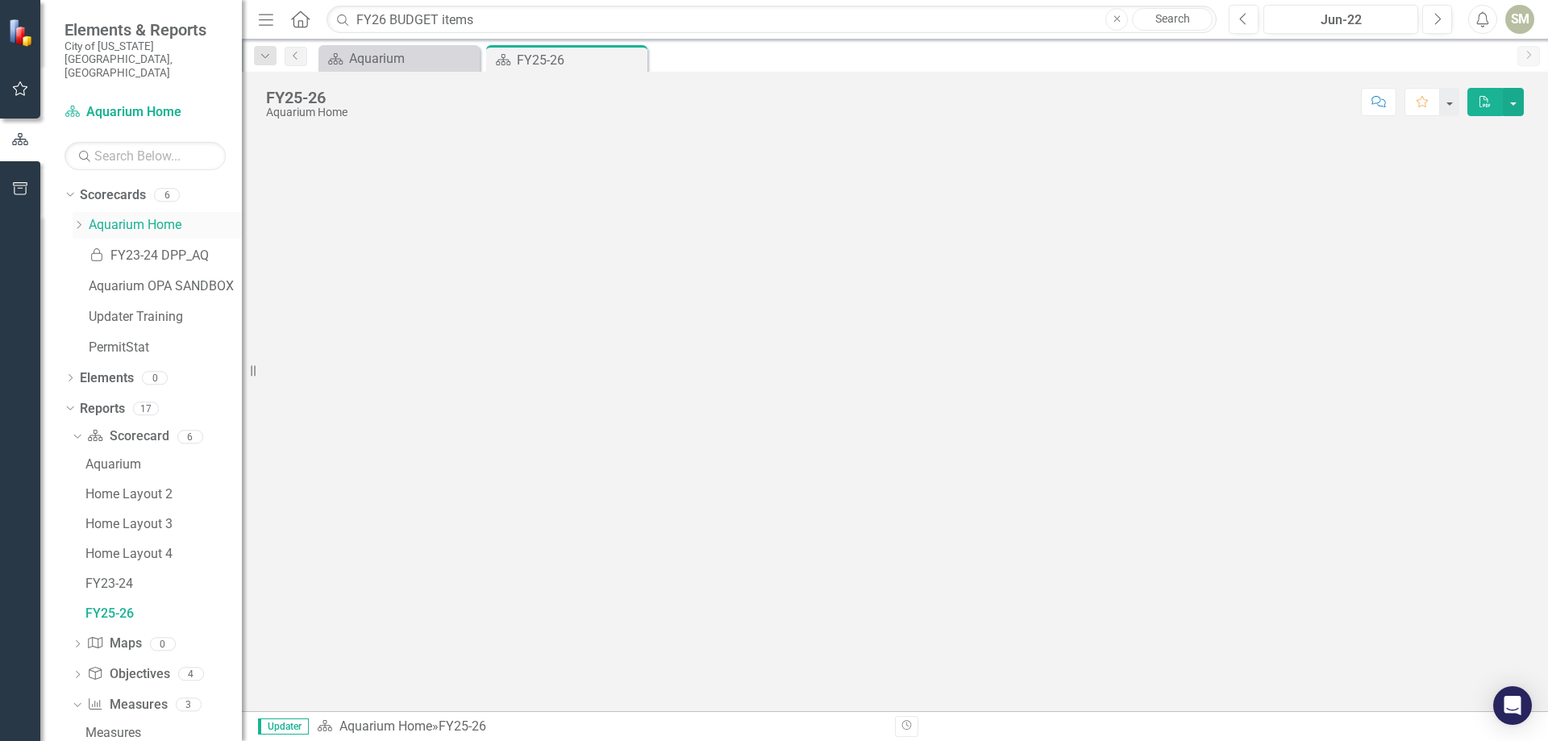
click at [78, 221] on icon at bounding box center [79, 225] width 4 height 8
click at [77, 217] on icon "Dropdown" at bounding box center [78, 223] width 10 height 12
click at [68, 402] on icon "Dropdown" at bounding box center [68, 407] width 9 height 11
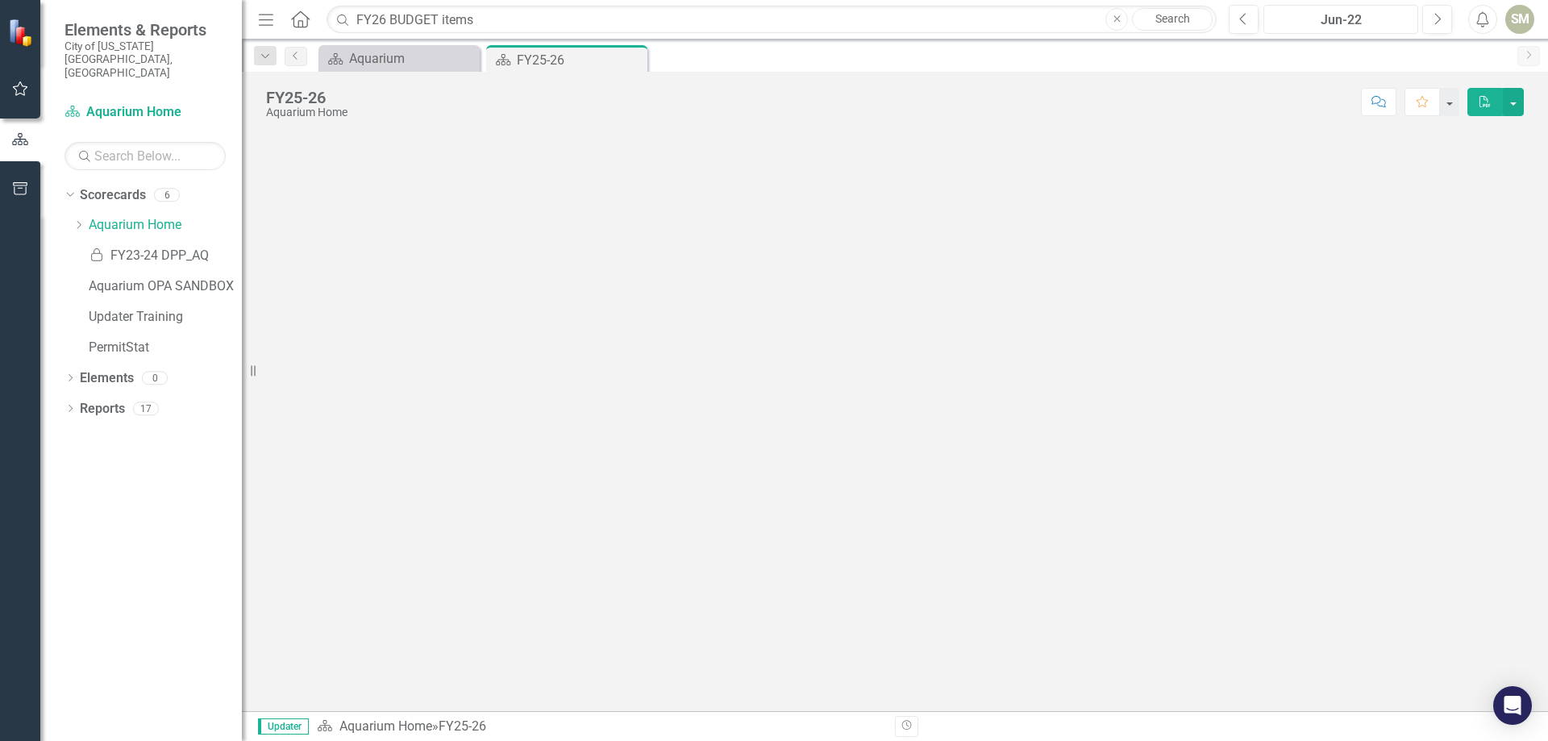
click at [1352, 15] on div "Jun-22" at bounding box center [1341, 19] width 144 height 19
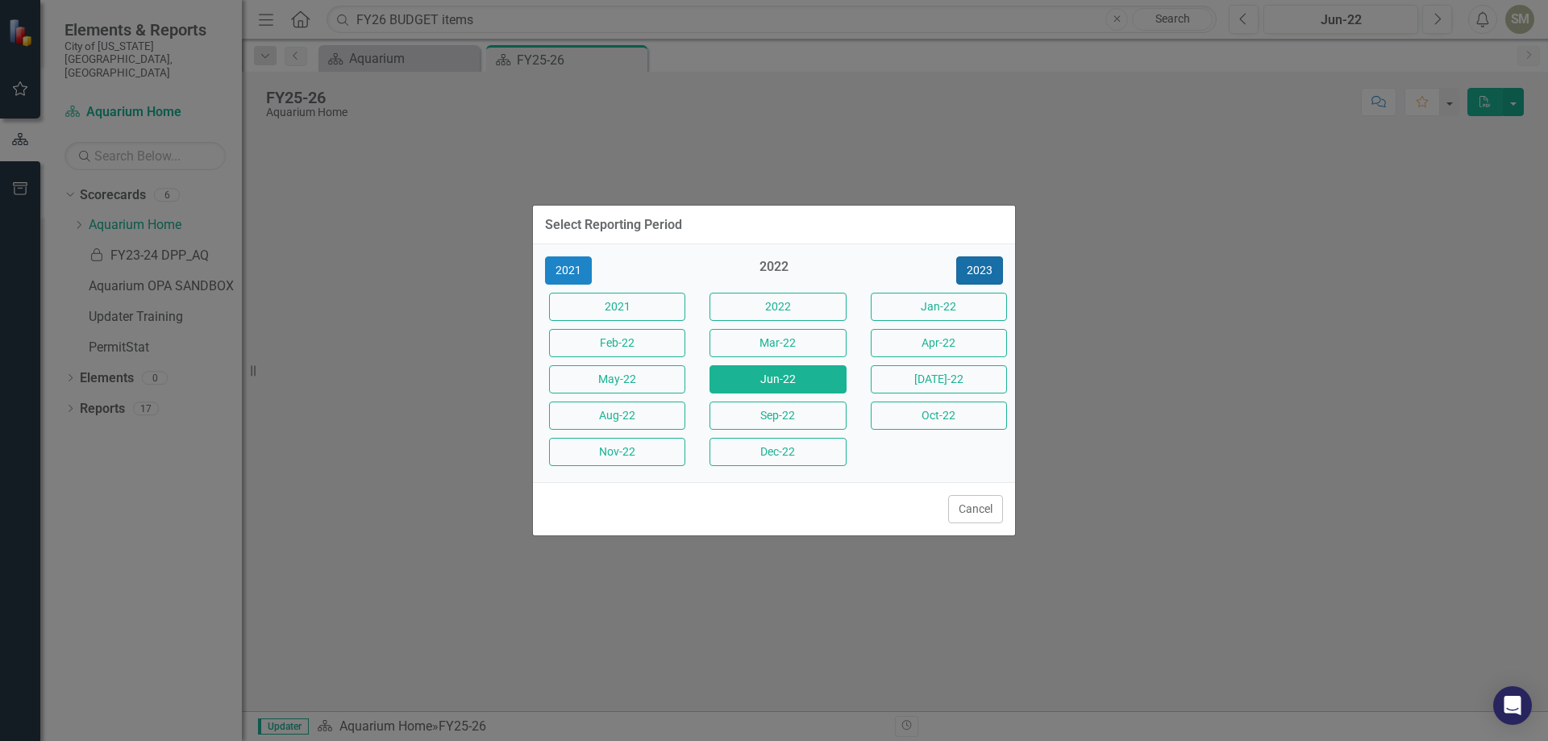
click at [974, 278] on button "2023" at bounding box center [979, 270] width 47 height 28
click at [975, 275] on button "2024" at bounding box center [979, 270] width 47 height 28
click at [981, 273] on button "2025" at bounding box center [979, 270] width 47 height 28
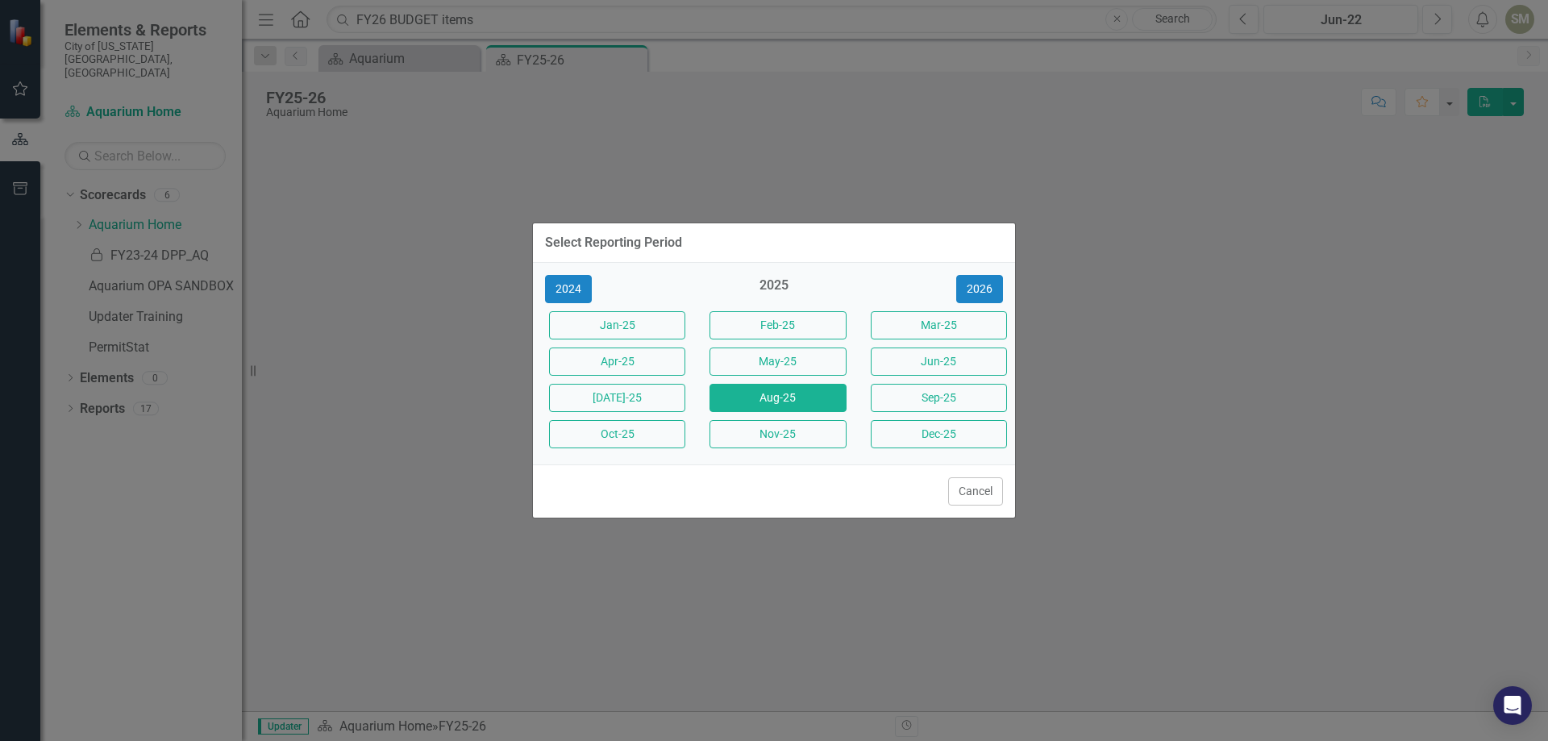
click at [794, 392] on button "Aug-25" at bounding box center [778, 398] width 136 height 28
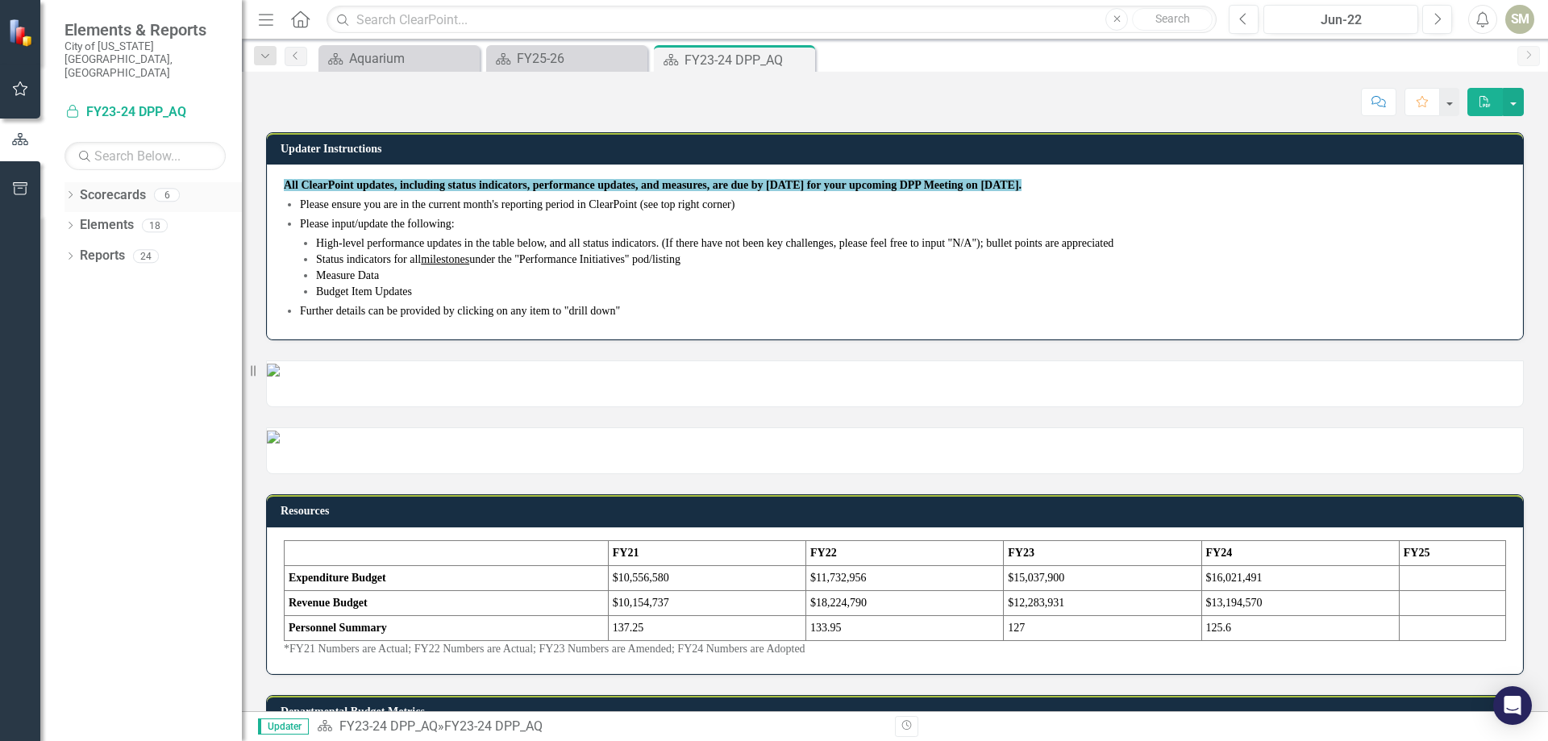
click at [71, 192] on icon "Dropdown" at bounding box center [70, 196] width 11 height 9
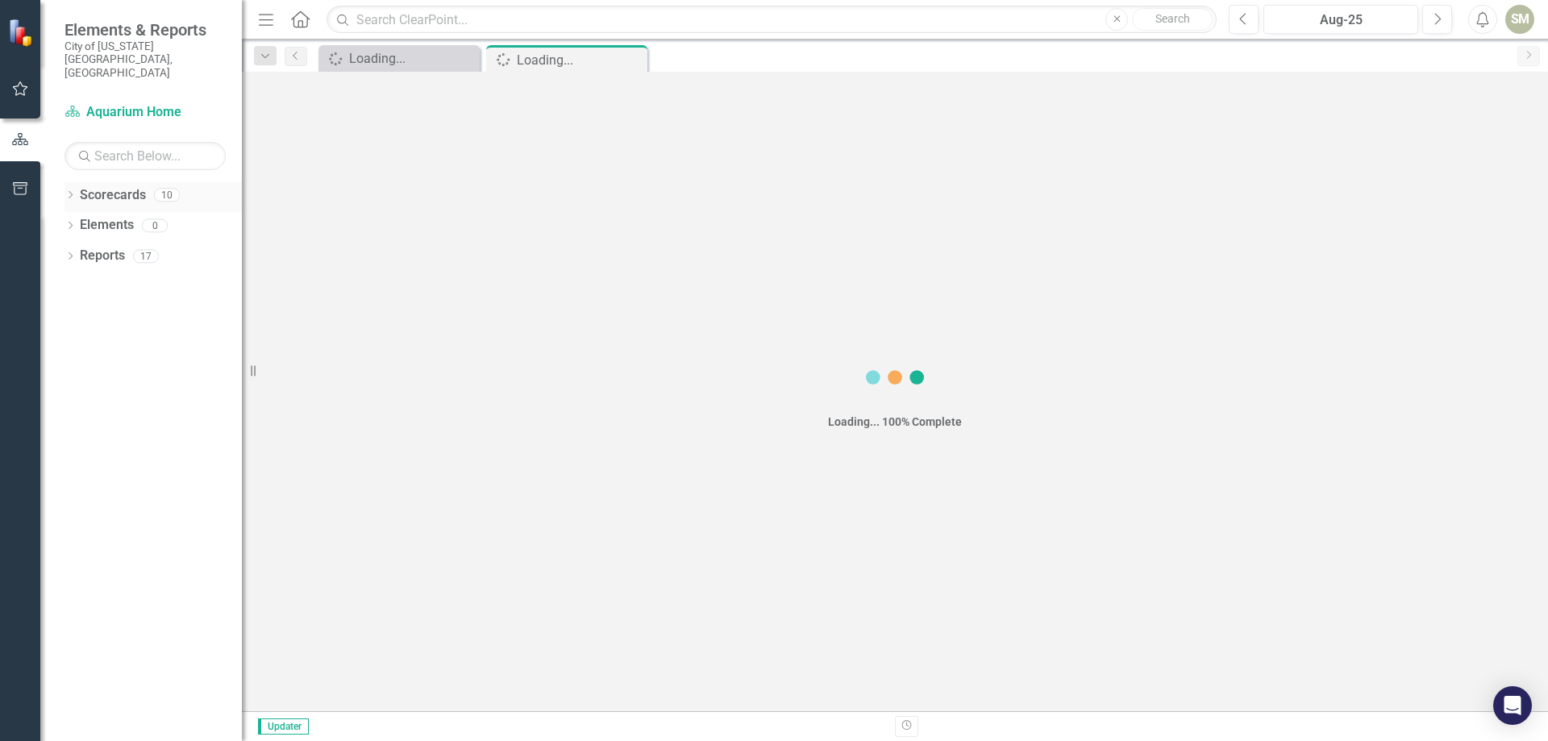
click at [71, 190] on div "Dropdown" at bounding box center [70, 197] width 11 height 14
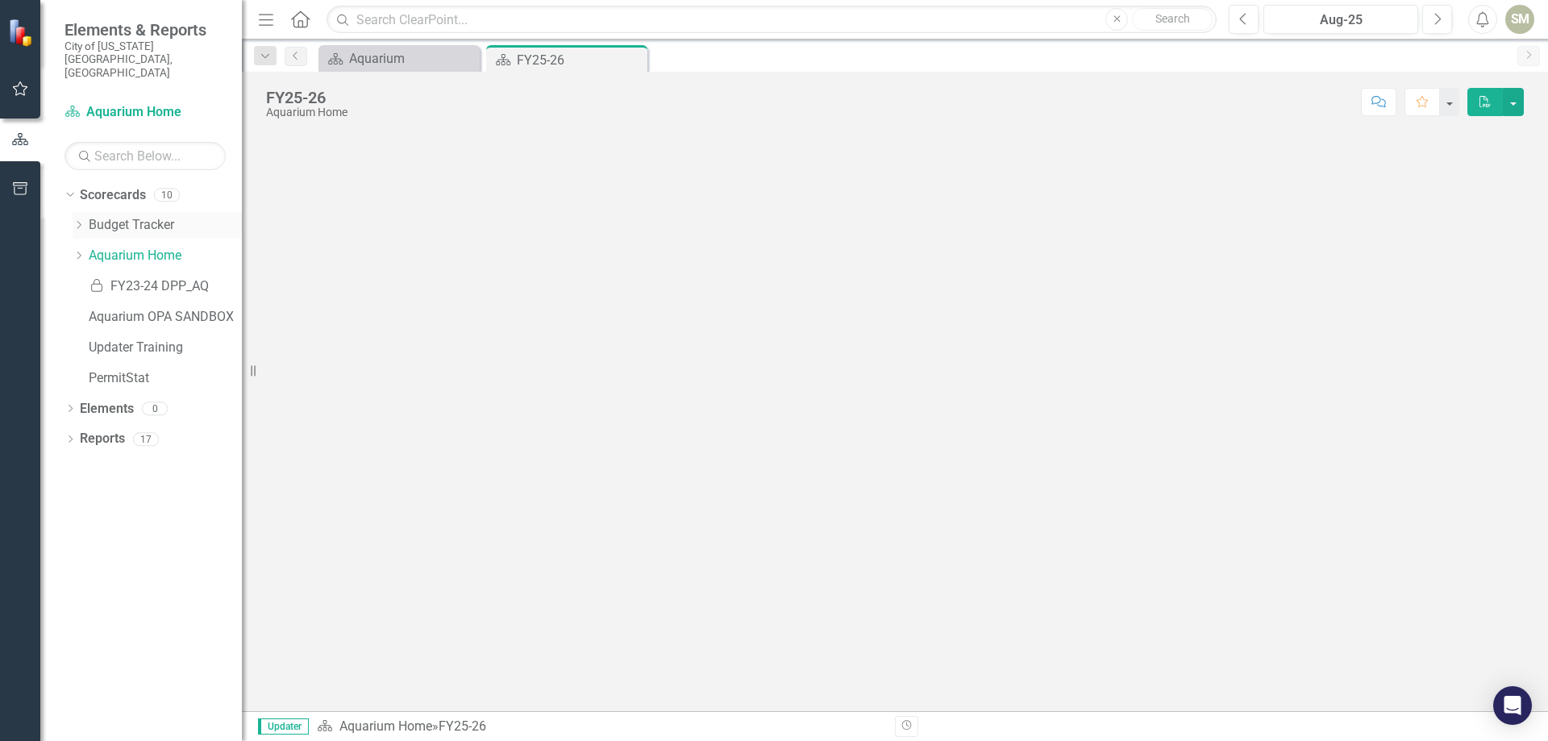
click at [80, 220] on icon "Dropdown" at bounding box center [79, 225] width 12 height 10
click at [156, 308] on link "FY26 Budget Items" at bounding box center [173, 317] width 137 height 19
